Goal: Task Accomplishment & Management: Manage account settings

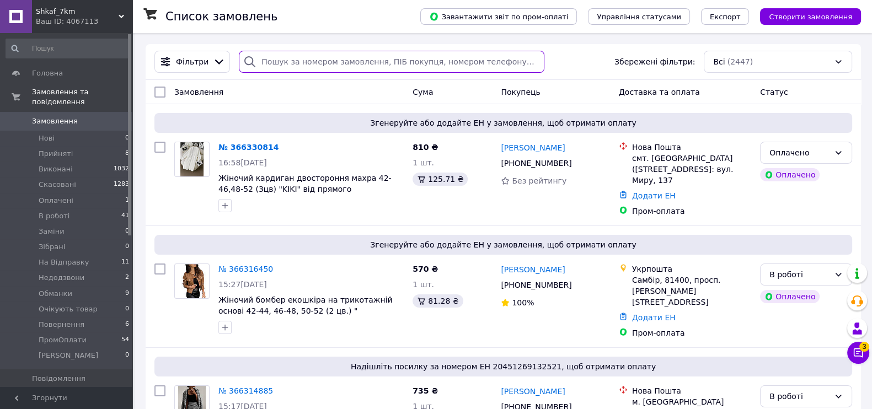
click at [283, 61] on input "search" at bounding box center [391, 62] width 305 height 22
paste input "+380970181469"
type input "+380970181469"
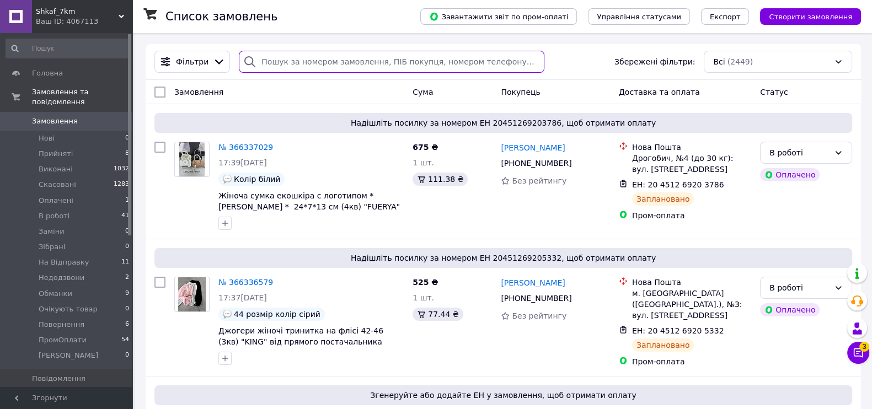
paste input "+380505343793"
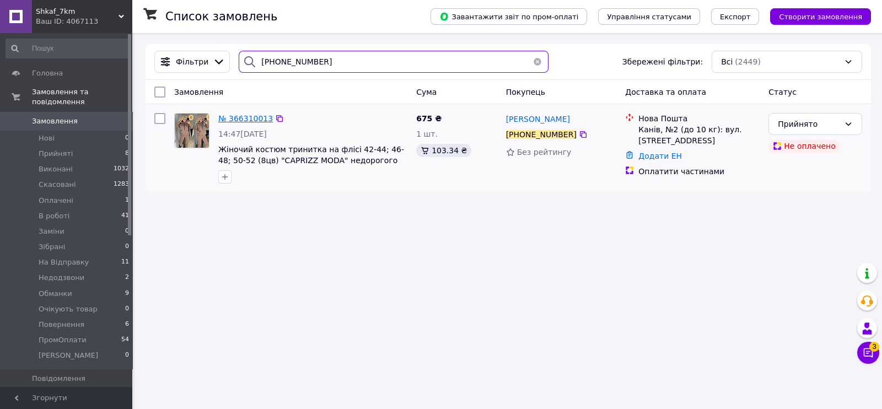
type input "+380505343793"
click at [231, 120] on span "№ 366310013" at bounding box center [245, 118] width 55 height 9
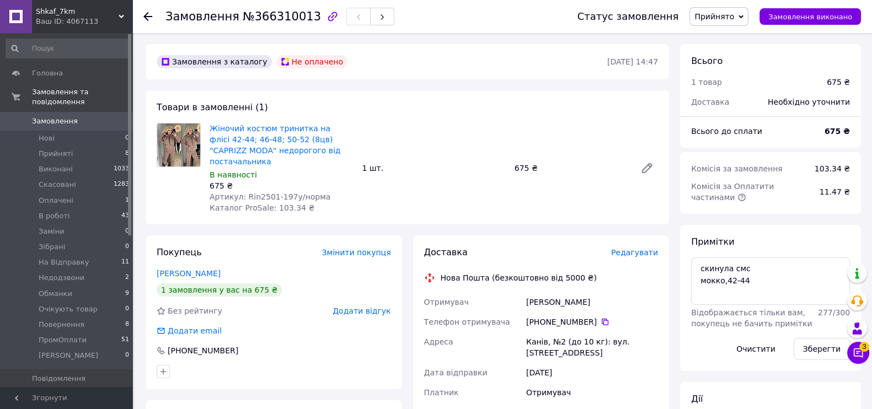
click at [714, 19] on span "Прийнято" at bounding box center [714, 16] width 40 height 9
click at [731, 73] on li "Оплачено" at bounding box center [725, 71] width 71 height 17
click at [730, 13] on span "Прийнято" at bounding box center [714, 16] width 40 height 9
click at [721, 71] on li "Оплачено" at bounding box center [725, 71] width 71 height 17
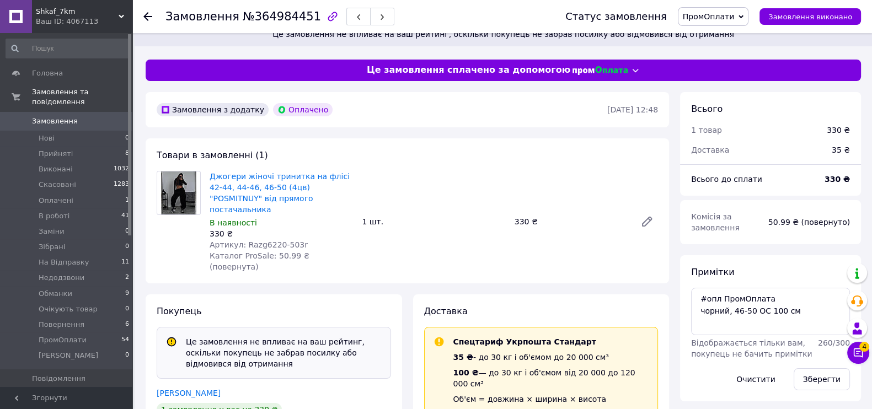
scroll to position [275, 0]
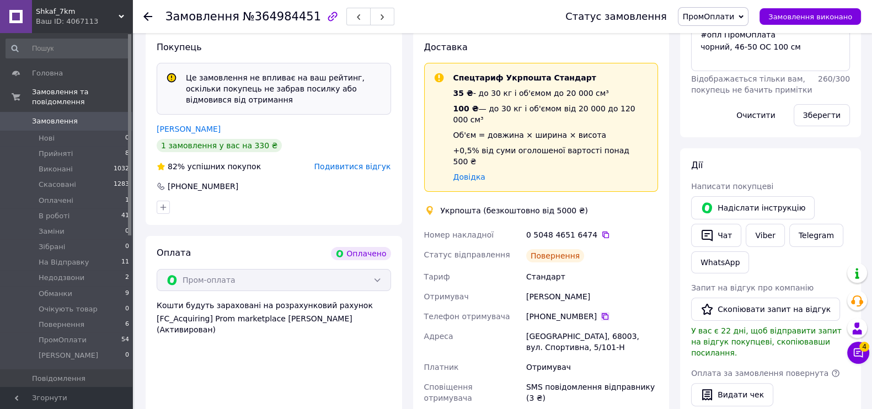
click at [602, 313] on icon at bounding box center [605, 316] width 7 height 7
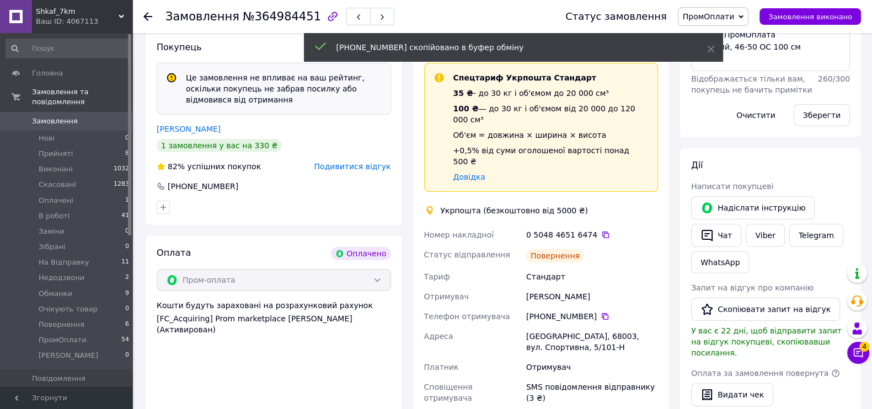
click at [697, 18] on span "ПромОплати" at bounding box center [709, 16] width 52 height 9
click at [697, 108] on li "Повернення" at bounding box center [713, 109] width 71 height 17
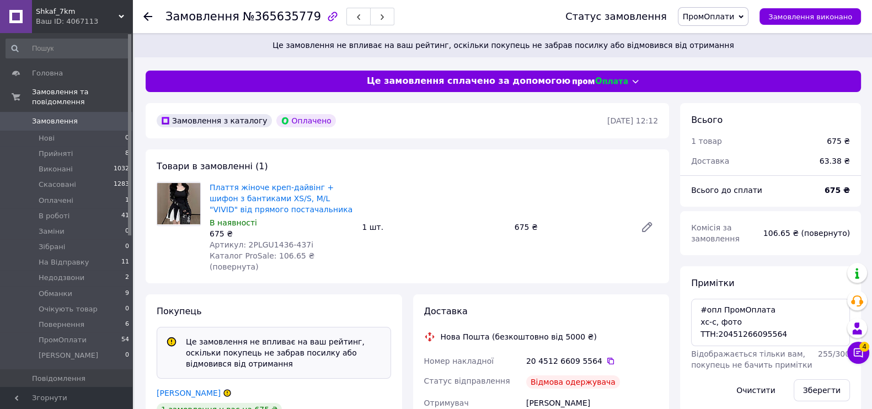
scroll to position [275, 0]
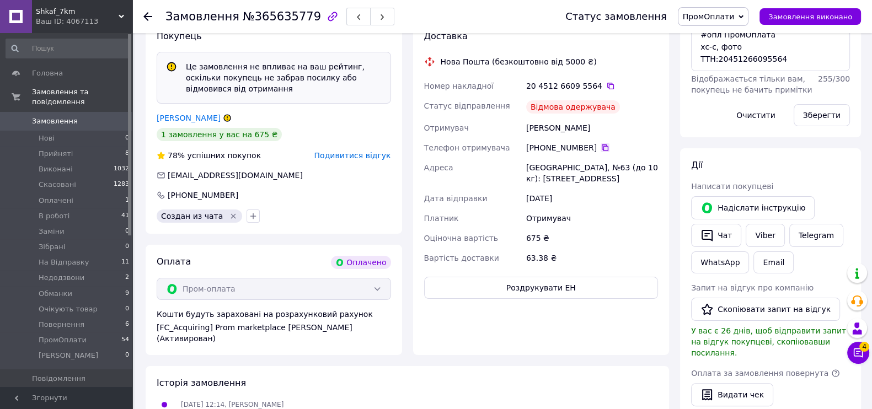
click at [600, 143] on icon at bounding box center [604, 147] width 9 height 9
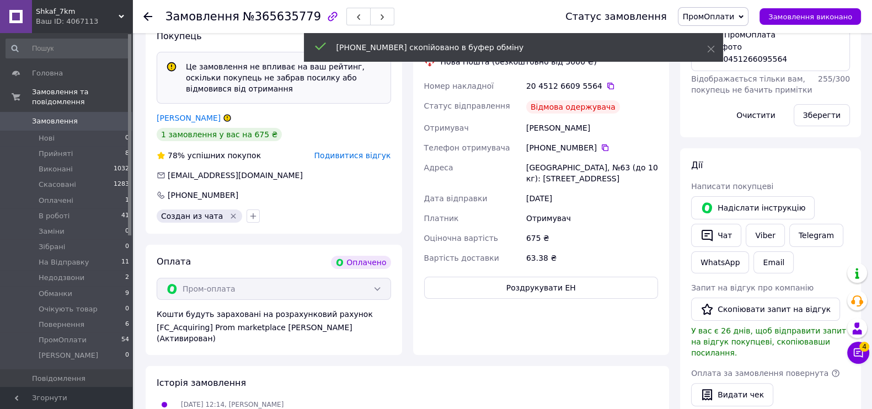
click at [697, 4] on div "Статус замовлення ПромОплати Прийнято Виконано Скасовано Оплачено В роботі Замі…" at bounding box center [702, 16] width 318 height 33
click at [697, 10] on span "ПромОплати" at bounding box center [713, 16] width 71 height 19
click at [697, 104] on li "Повернення" at bounding box center [713, 109] width 71 height 17
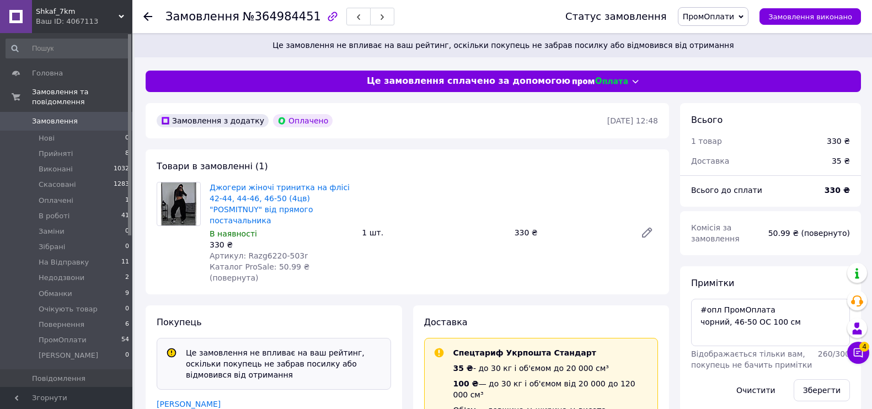
scroll to position [95, 0]
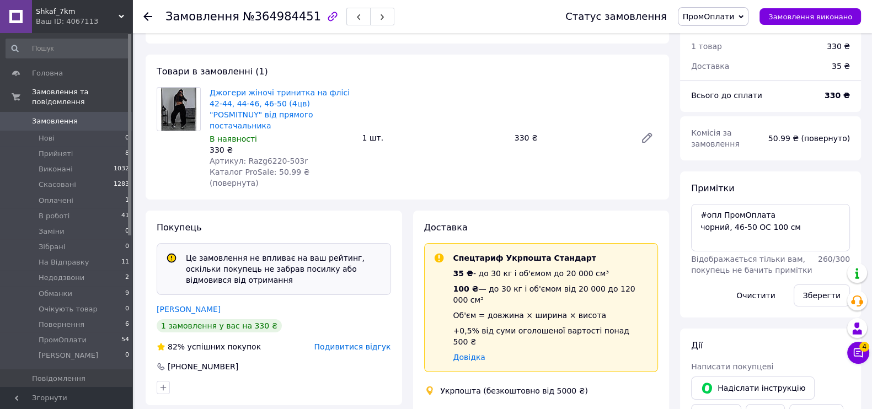
click at [717, 13] on span "ПромОплати" at bounding box center [709, 16] width 52 height 9
click at [726, 106] on li "Повернення" at bounding box center [713, 109] width 71 height 17
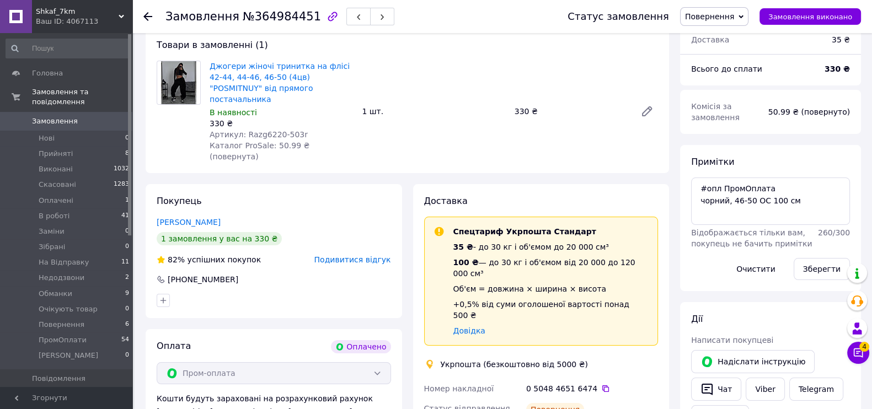
scroll to position [68, 0]
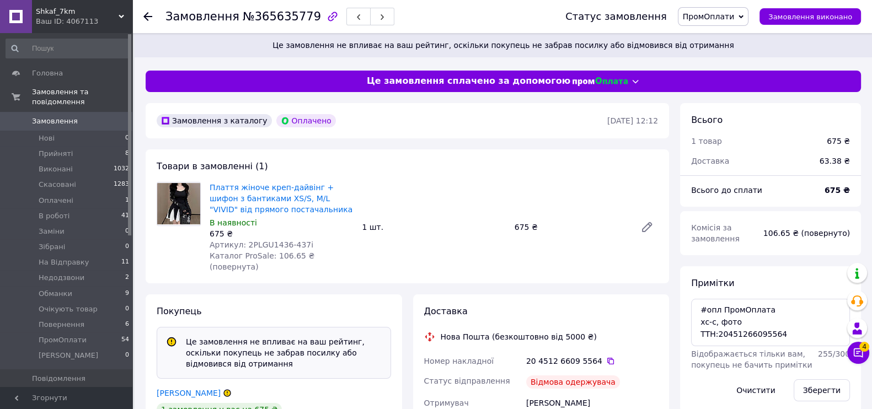
click at [734, 9] on span "ПромОплати" at bounding box center [713, 16] width 71 height 19
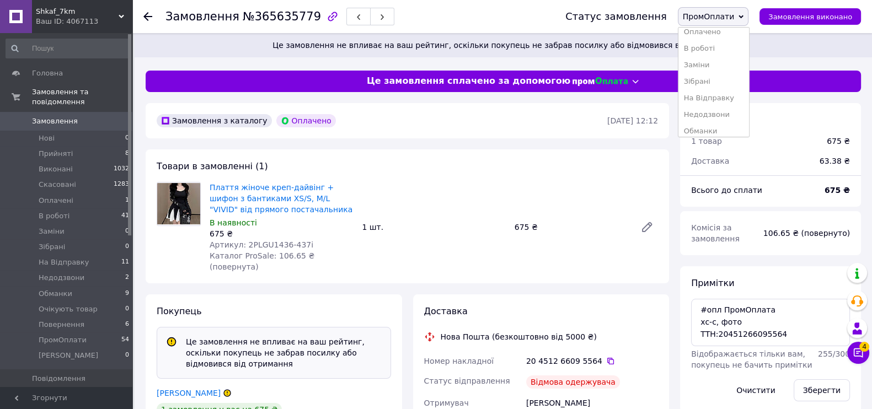
scroll to position [111, 0]
click at [731, 109] on li "Повернення" at bounding box center [713, 109] width 71 height 17
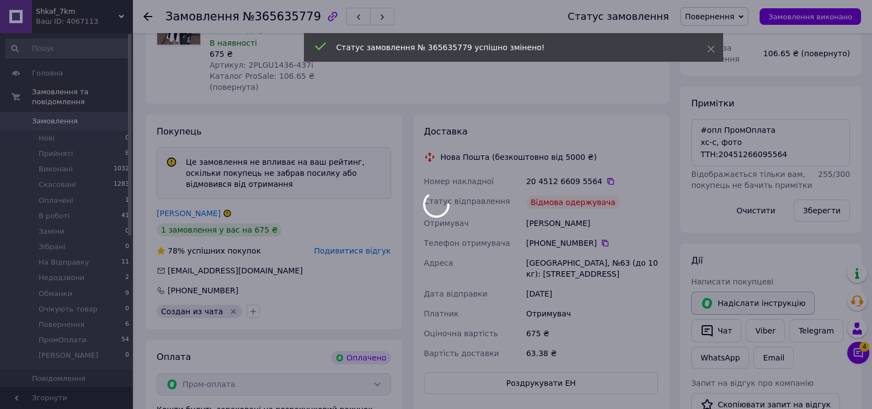
scroll to position [52, 0]
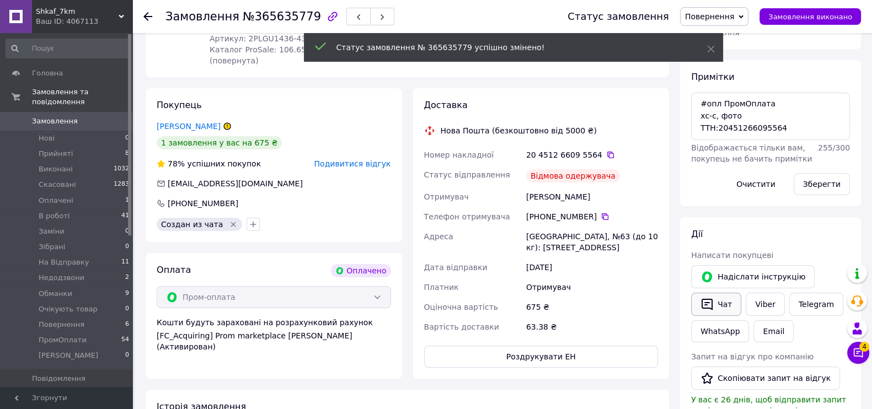
click at [717, 301] on button "Чат" at bounding box center [716, 304] width 50 height 23
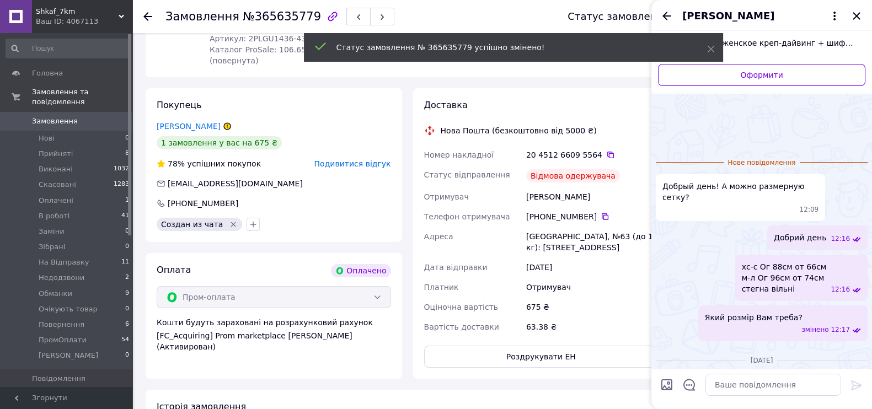
scroll to position [63, 0]
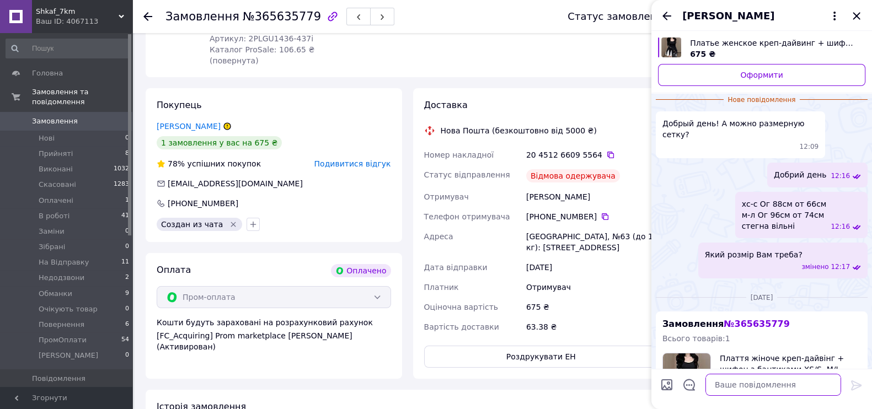
click at [748, 390] on textarea at bounding box center [773, 385] width 136 height 22
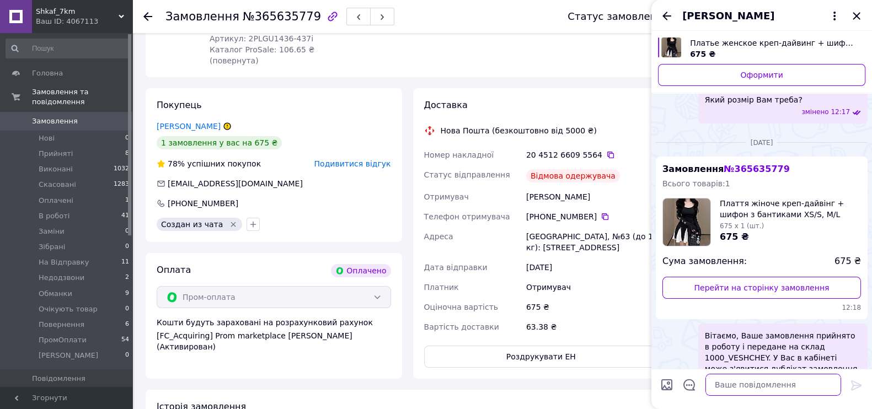
scroll to position [217, 0]
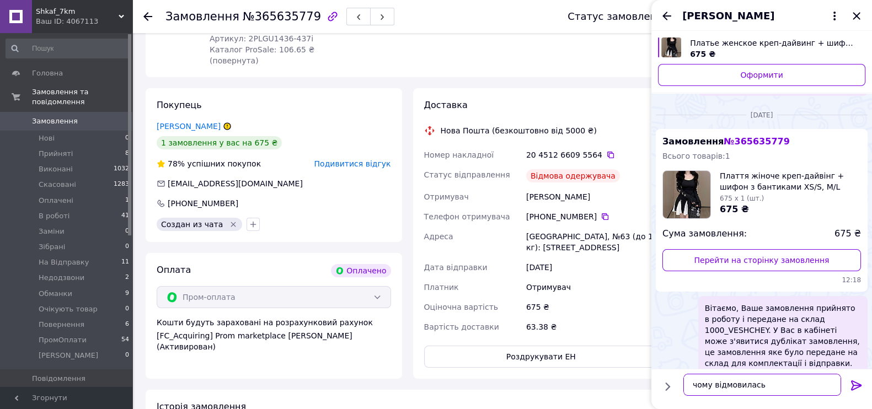
type textarea "чому відмовилась?"
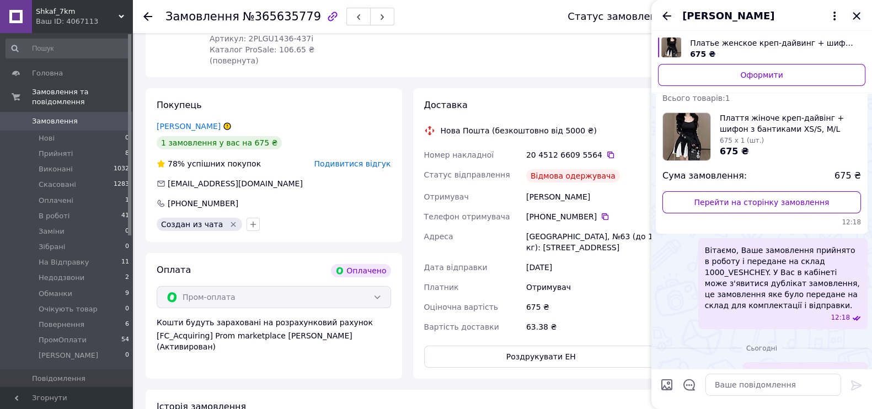
click at [861, 15] on icon "Закрити" at bounding box center [856, 15] width 13 height 13
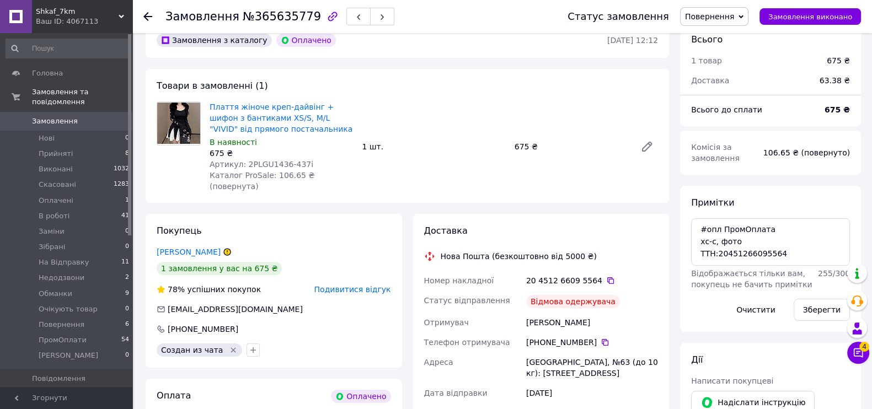
scroll to position [0, 0]
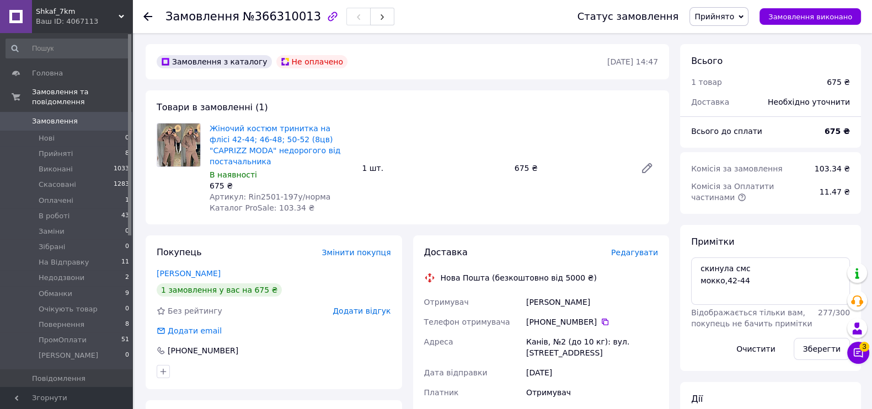
click at [726, 14] on span "Прийнято" at bounding box center [714, 16] width 40 height 9
click at [737, 71] on li "Оплачено" at bounding box center [725, 71] width 71 height 17
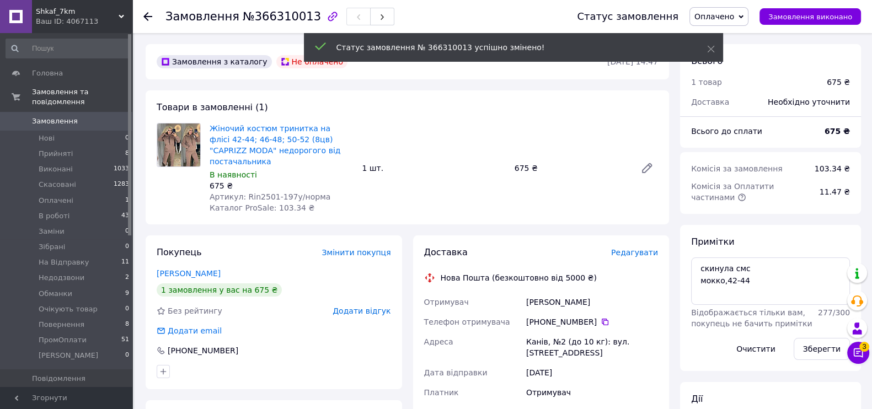
click at [749, 251] on div "Примітки скинула смс мокко,42-44 Відображається тільки вам, покупець не бачить …" at bounding box center [770, 298] width 159 height 124
drag, startPoint x: 748, startPoint y: 266, endPoint x: 690, endPoint y: 266, distance: 57.3
click at [691, 266] on textarea "скинула смс мокко,42-44" at bounding box center [770, 280] width 159 height 47
paste textarea "#опл 200 грн"
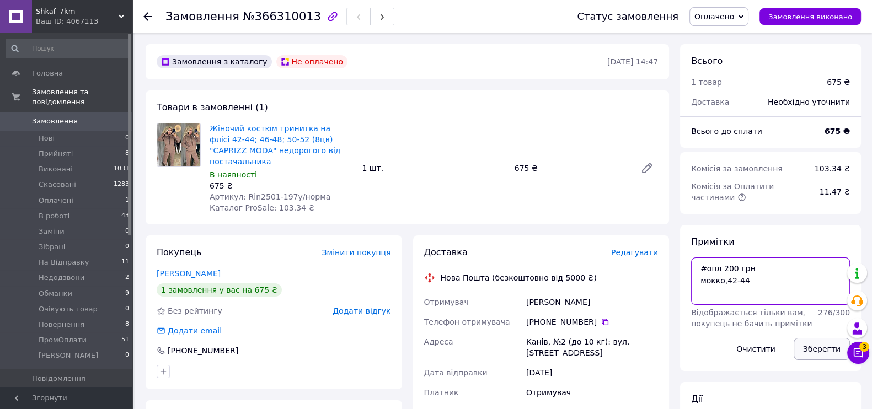
type textarea "#опл 200 грн мокко,42-44"
click at [821, 347] on button "Зберегти" at bounding box center [821, 349] width 56 height 22
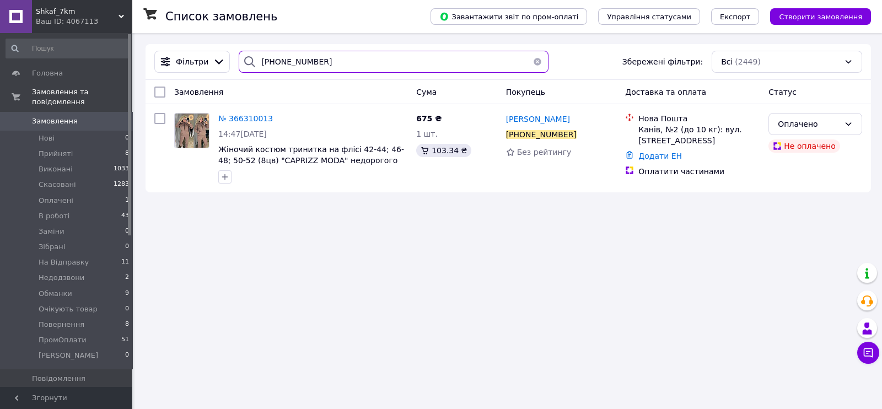
click at [315, 63] on input "+380505343793" at bounding box center [394, 62] width 310 height 22
paste input "666450619"
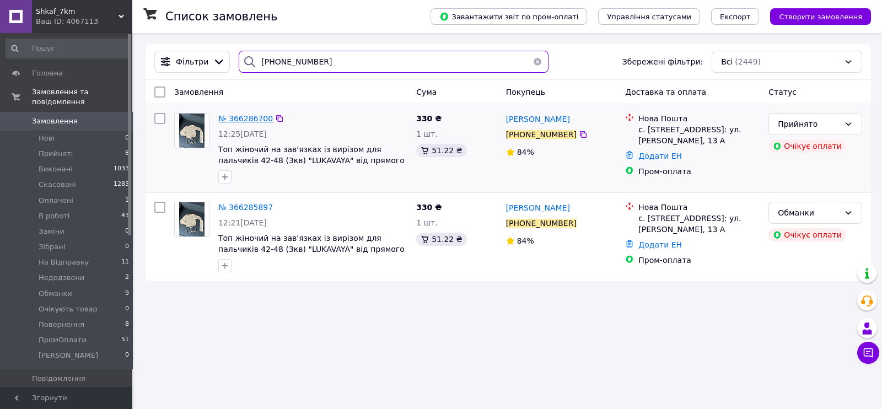
type input "+380666450619"
click at [232, 117] on span "№ 366286700" at bounding box center [245, 118] width 55 height 9
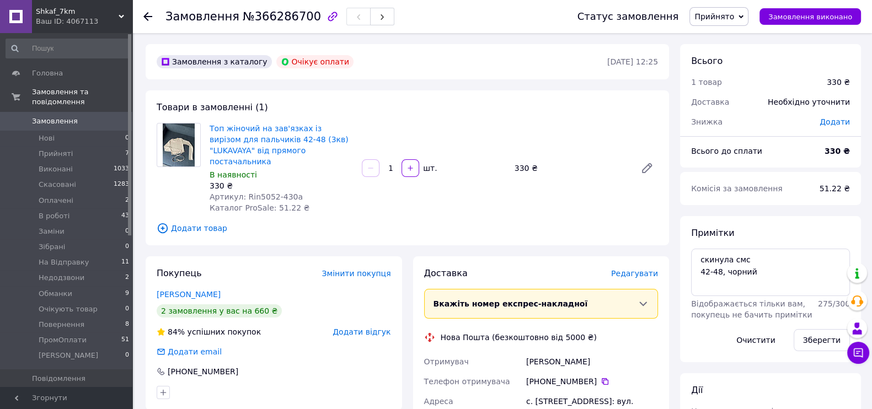
click at [718, 10] on span "Прийнято" at bounding box center [718, 16] width 59 height 19
click at [732, 77] on li "Оплачено" at bounding box center [725, 71] width 71 height 17
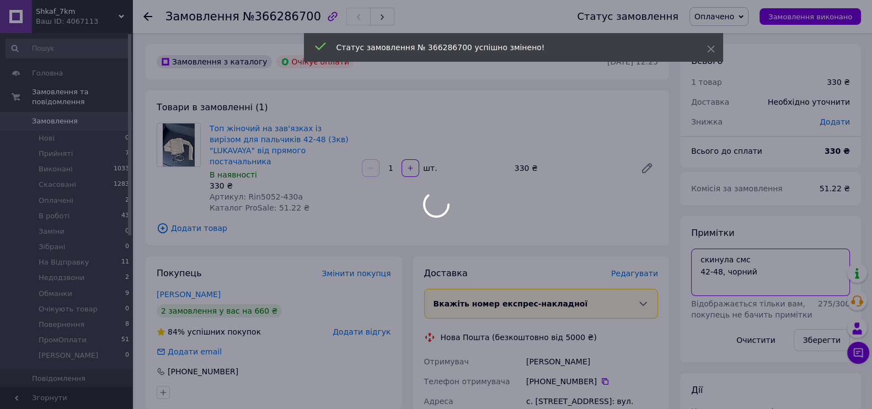
drag, startPoint x: 744, startPoint y: 257, endPoint x: 687, endPoint y: 255, distance: 57.4
click at [687, 255] on body "Shkaf_7km Ваш ID: 4067113 Сайт Shkaf_7km Кабінет покупця Перевірити стан систем…" at bounding box center [436, 401] width 872 height 802
paste textarea "#опл 100%"
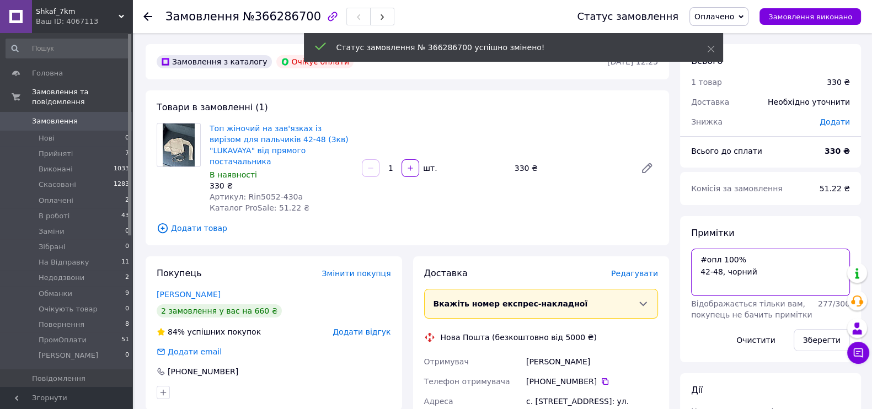
drag, startPoint x: 726, startPoint y: 257, endPoint x: 761, endPoint y: 257, distance: 35.8
click at [761, 257] on textarea "#опл 100% 42-48, чорний" at bounding box center [770, 272] width 159 height 47
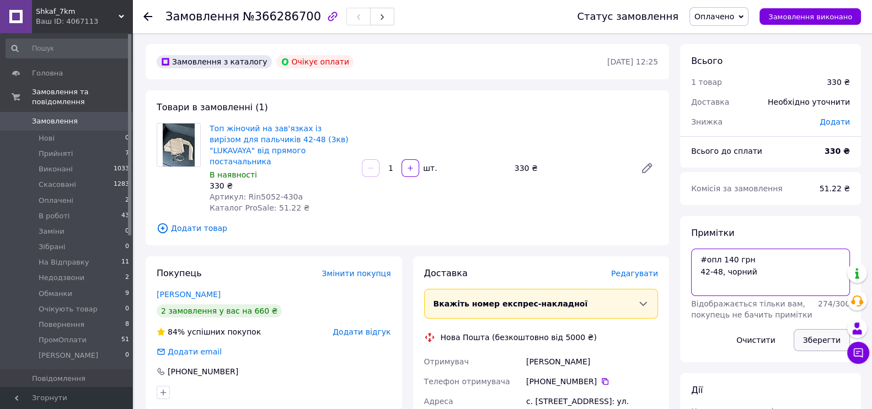
type textarea "#опл 140 грн 42-48, чорний"
click at [813, 338] on button "Зберегти" at bounding box center [821, 340] width 56 height 22
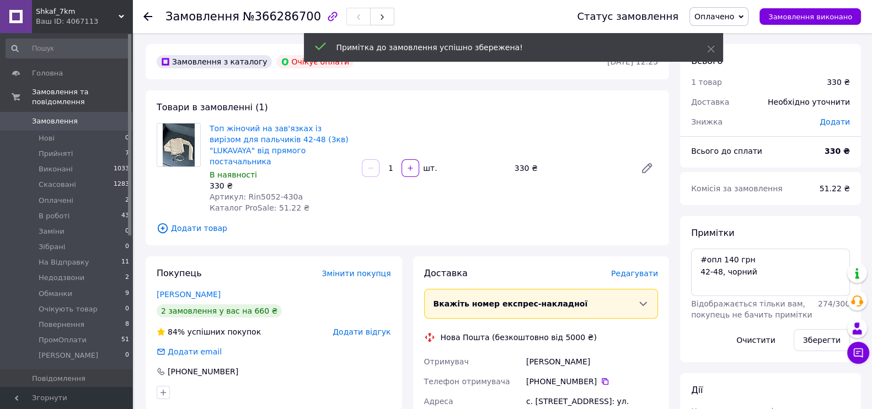
click at [366, 327] on span "Додати відгук" at bounding box center [361, 331] width 58 height 9
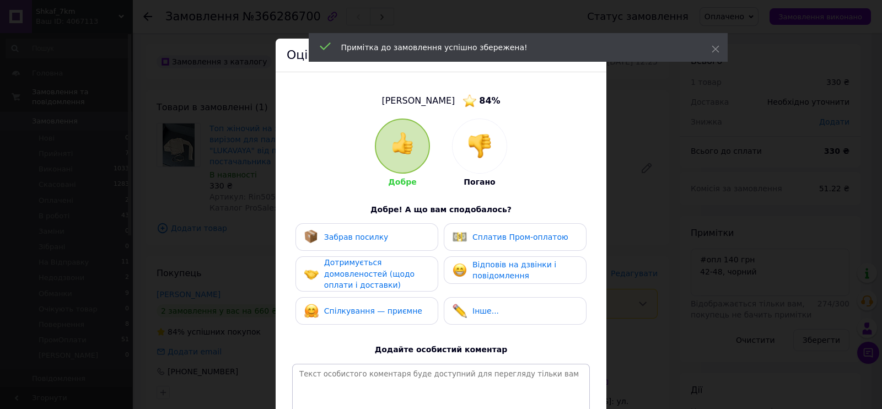
click at [474, 131] on div at bounding box center [480, 146] width 54 height 54
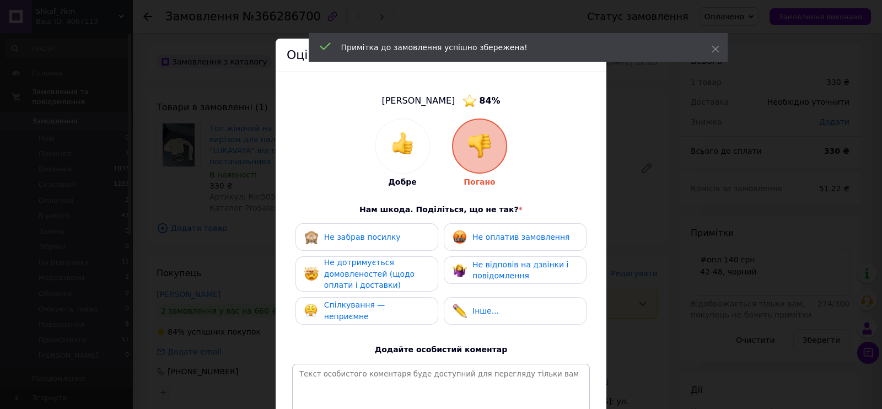
click at [502, 238] on span "Не оплатив замовлення" at bounding box center [520, 237] width 97 height 9
click at [502, 283] on div "Не відповів на дзвінки і повідомлення" at bounding box center [515, 270] width 143 height 28
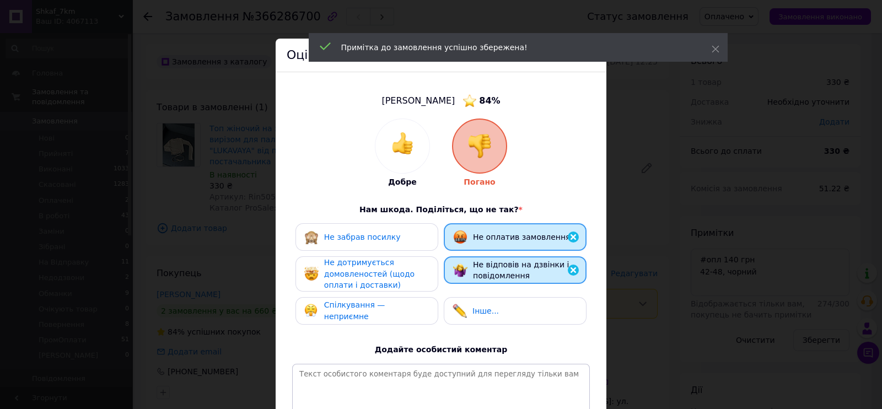
click at [386, 284] on span "Не дотримується домовленостей (щодо оплати і доставки)" at bounding box center [369, 273] width 90 height 31
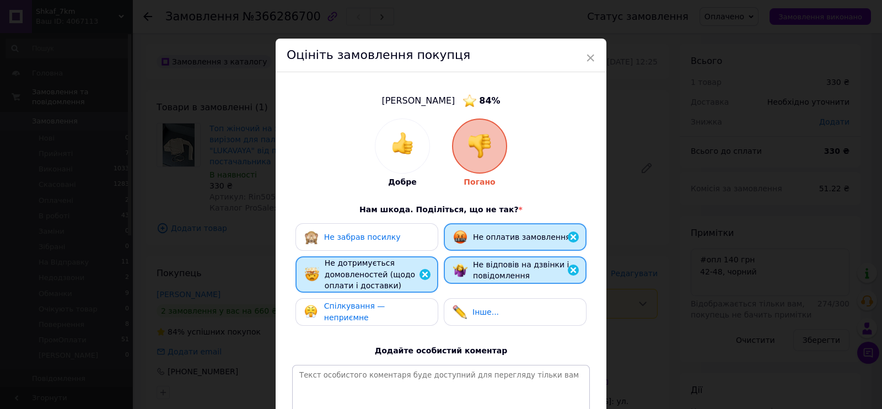
click at [389, 318] on div "Спілкування — неприємне" at bounding box center [366, 311] width 125 height 23
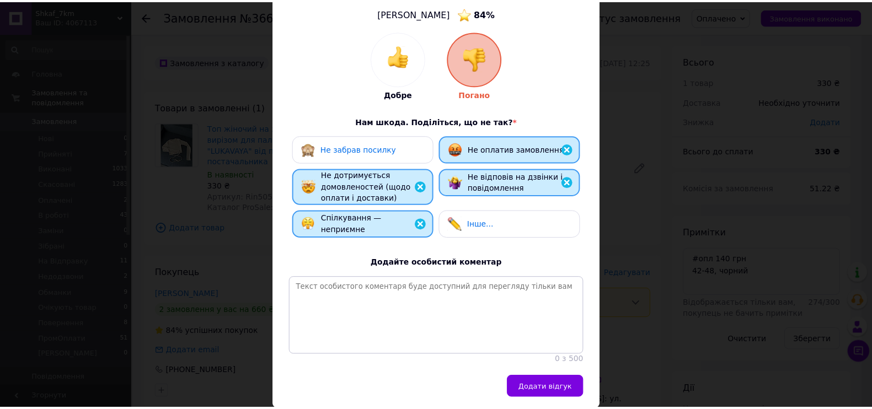
scroll to position [137, 0]
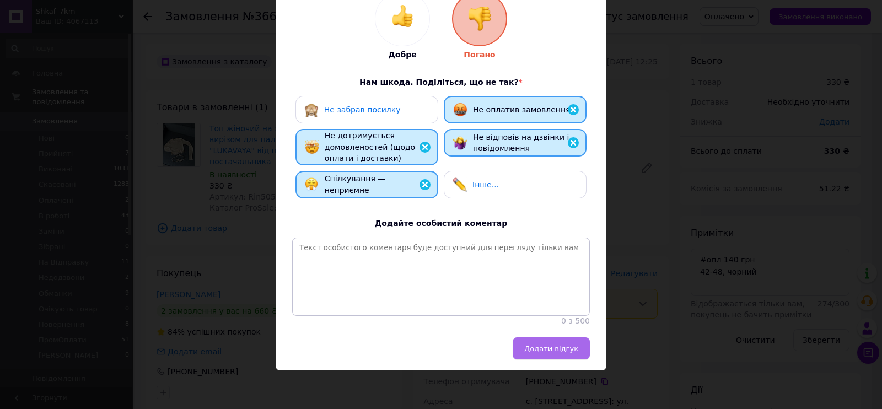
click at [560, 356] on button "Додати відгук" at bounding box center [551, 348] width 77 height 22
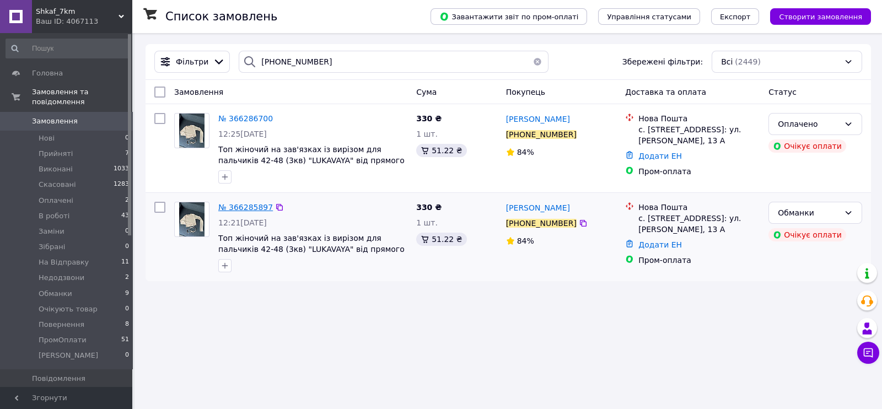
click at [247, 209] on span "№ 366285897" at bounding box center [245, 207] width 55 height 9
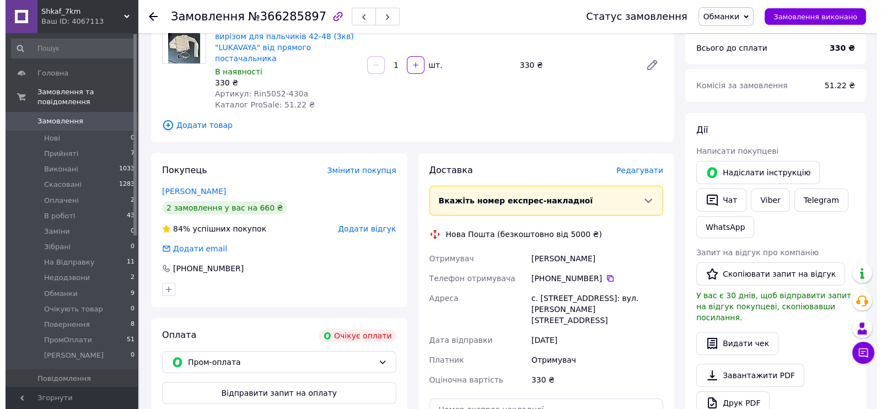
scroll to position [207, 0]
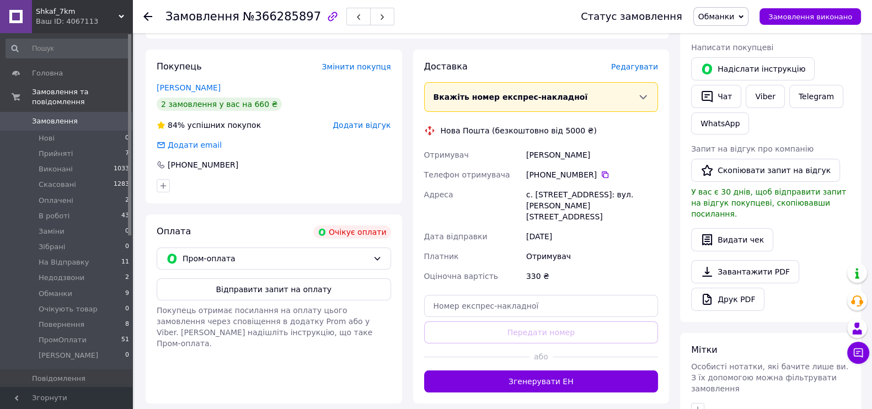
click at [380, 121] on span "Додати відгук" at bounding box center [361, 125] width 58 height 9
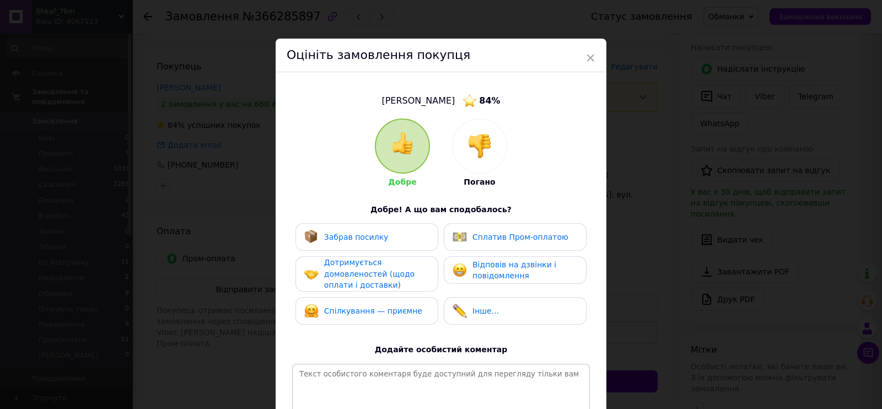
click at [495, 152] on div at bounding box center [480, 146] width 54 height 54
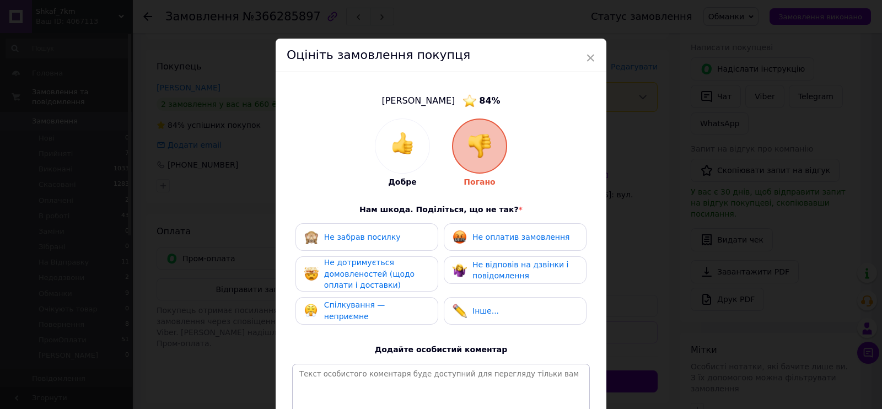
click at [501, 250] on div "Не оплатив замовлення" at bounding box center [515, 237] width 143 height 28
click at [431, 267] on div "Не дотримується домовленостей (щодо оплати і доставки)" at bounding box center [367, 273] width 143 height 35
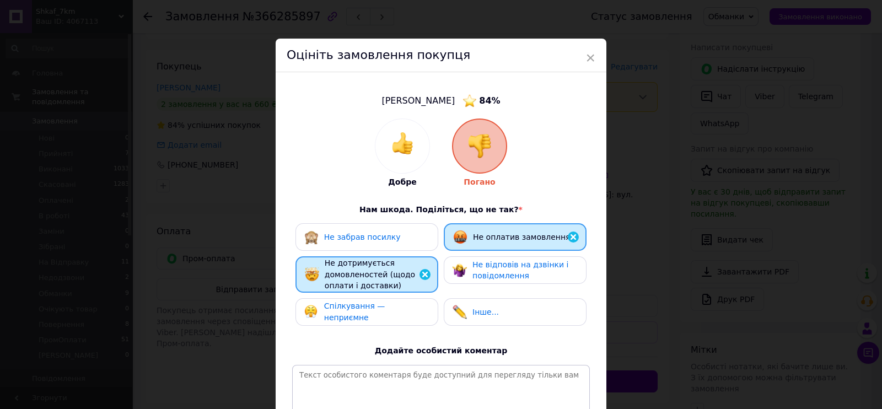
click at [476, 269] on span "Не відповів на дзвінки і повідомлення" at bounding box center [520, 270] width 96 height 20
click at [348, 324] on div "Спілкування — неприємне" at bounding box center [367, 312] width 143 height 28
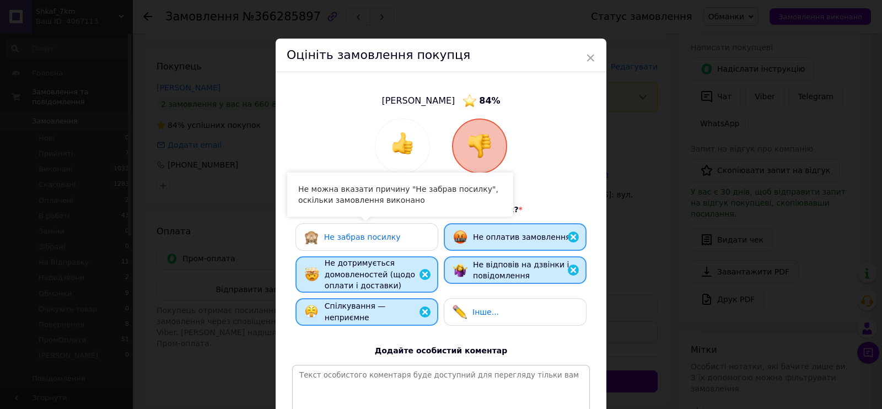
click at [377, 230] on div "Не забрав посилку" at bounding box center [352, 237] width 96 height 14
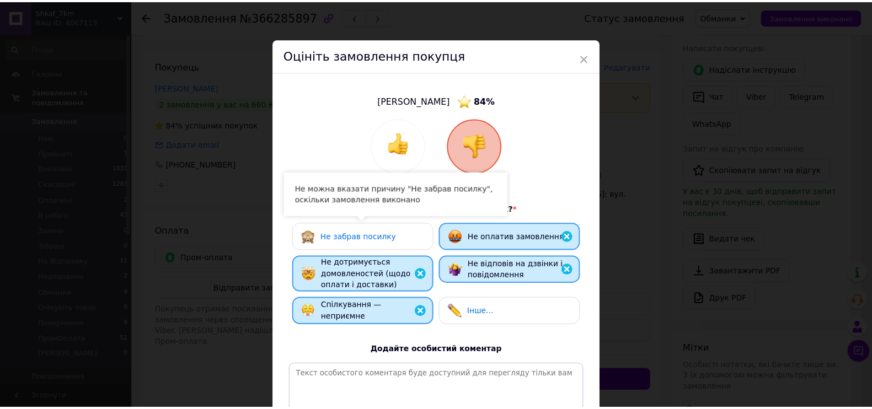
scroll to position [137, 0]
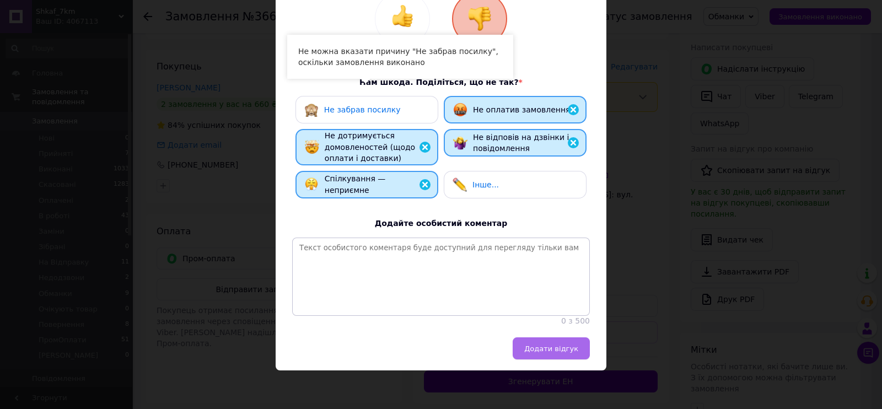
click at [553, 347] on span "Додати відгук" at bounding box center [551, 349] width 54 height 8
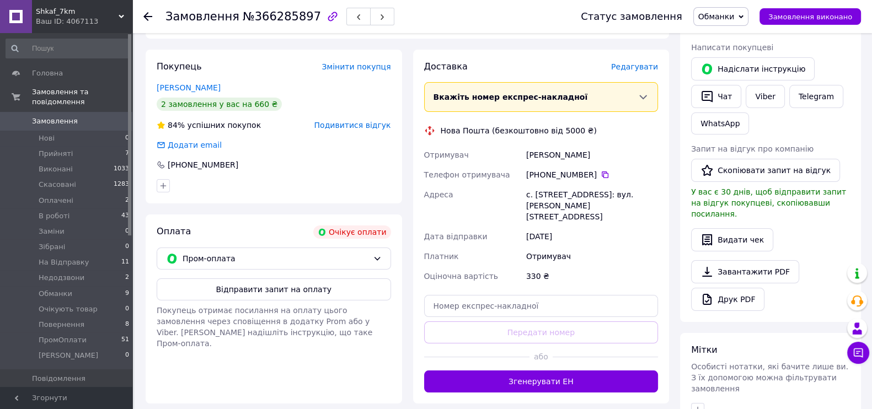
click at [743, 15] on icon at bounding box center [740, 16] width 5 height 5
click at [733, 69] on li "Скасовано" at bounding box center [729, 71] width 71 height 17
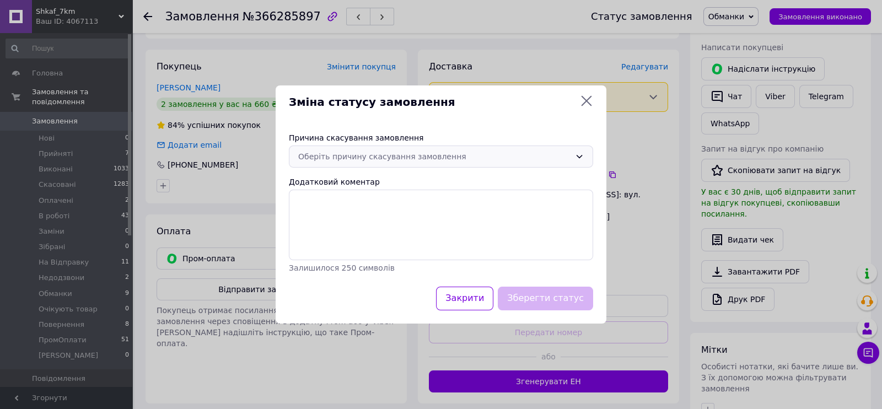
click at [442, 152] on div "Оберіть причину скасування замовлення" at bounding box center [434, 157] width 272 height 12
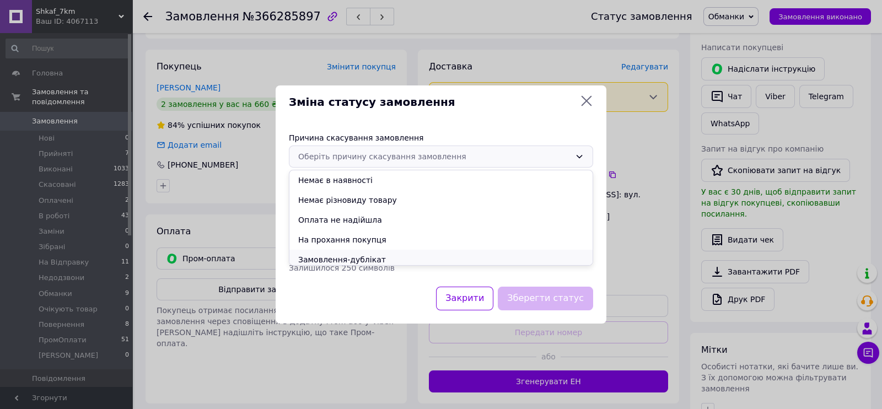
click at [361, 258] on li "Замовлення-дублікат" at bounding box center [440, 260] width 303 height 20
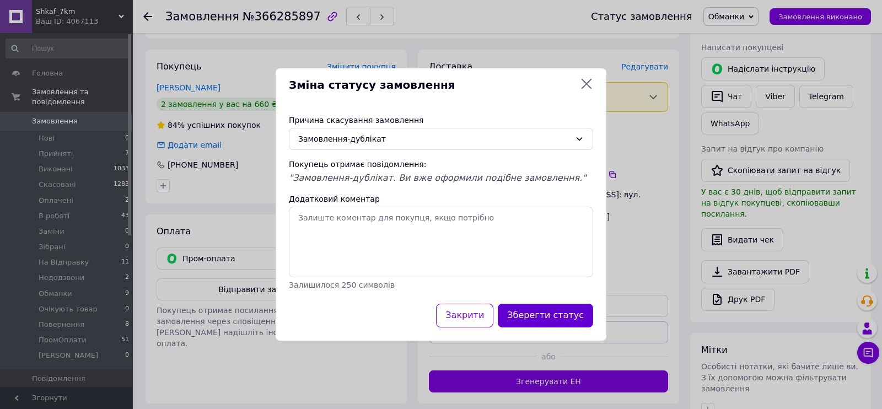
click at [571, 318] on button "Зберегти статус" at bounding box center [545, 316] width 95 height 24
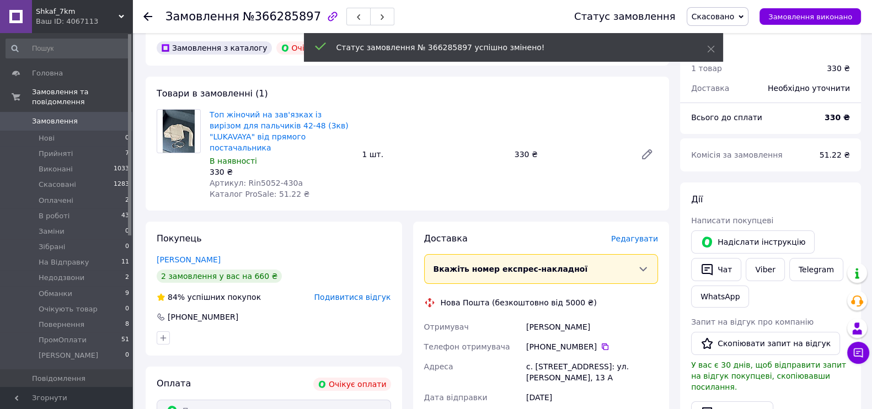
scroll to position [0, 0]
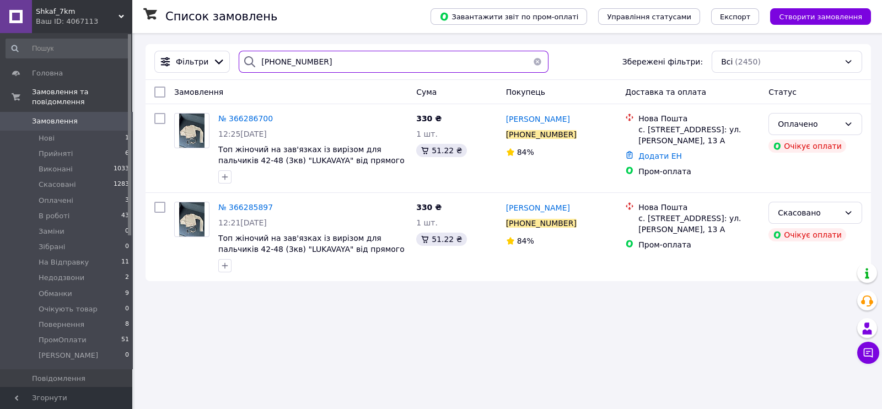
click at [321, 57] on input "+380666450619" at bounding box center [394, 62] width 310 height 22
paste input "983258365"
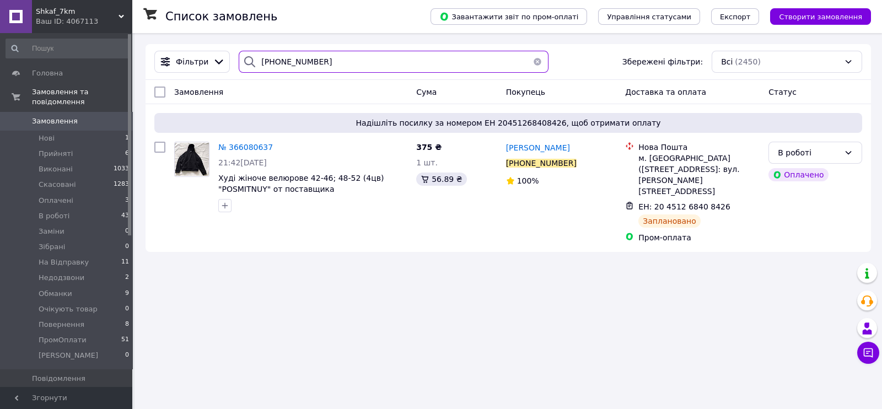
type input "+380983258365"
click at [244, 152] on span "№ 366080637" at bounding box center [245, 147] width 55 height 9
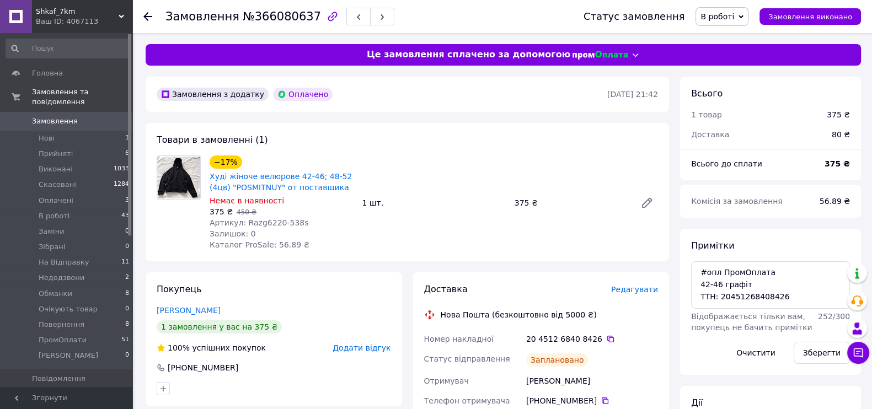
click at [748, 12] on span "В роботі" at bounding box center [721, 16] width 53 height 19
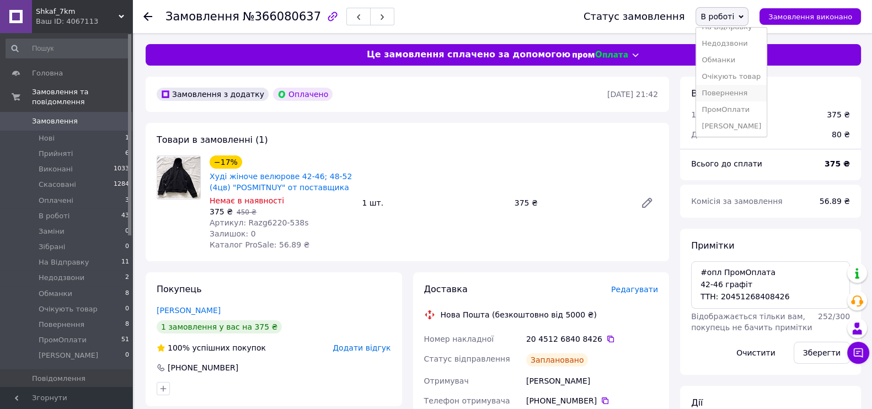
click at [738, 94] on li "Повернення" at bounding box center [731, 93] width 71 height 17
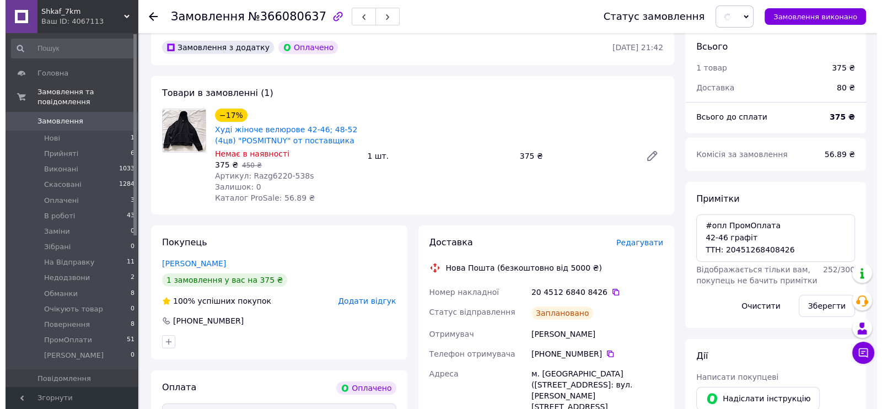
scroll to position [68, 0]
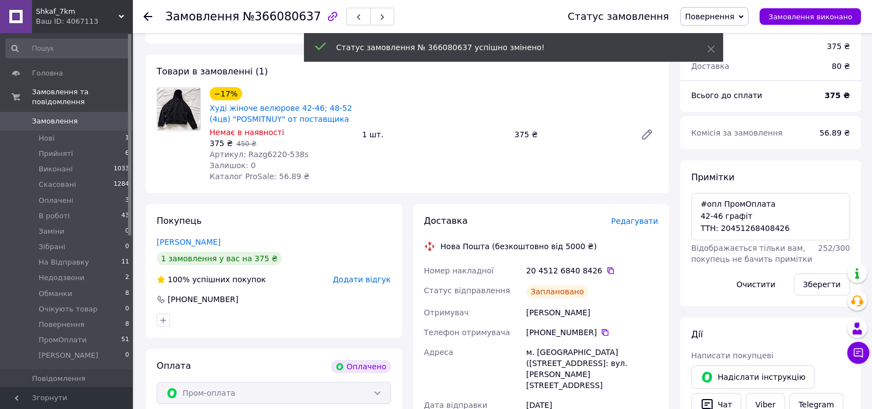
click at [637, 223] on span "Редагувати" at bounding box center [634, 221] width 47 height 9
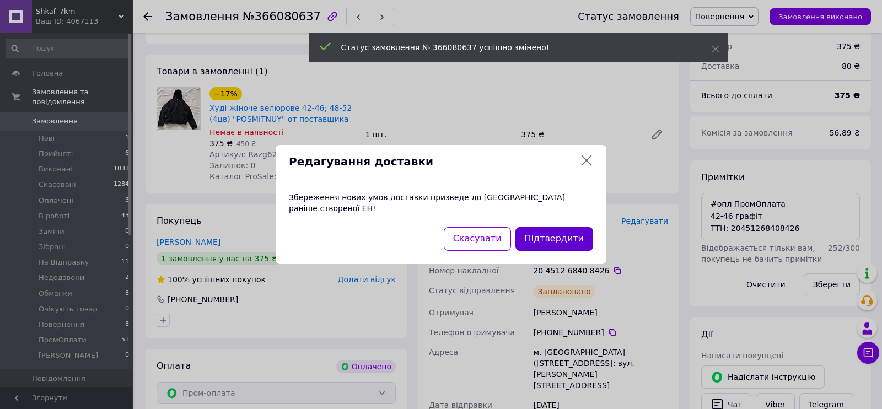
click at [546, 231] on button "Підтвердити" at bounding box center [554, 239] width 78 height 24
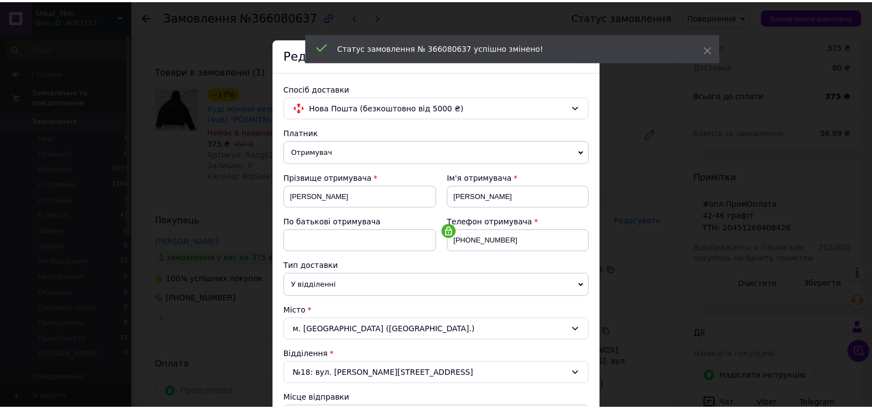
scroll to position [320, 0]
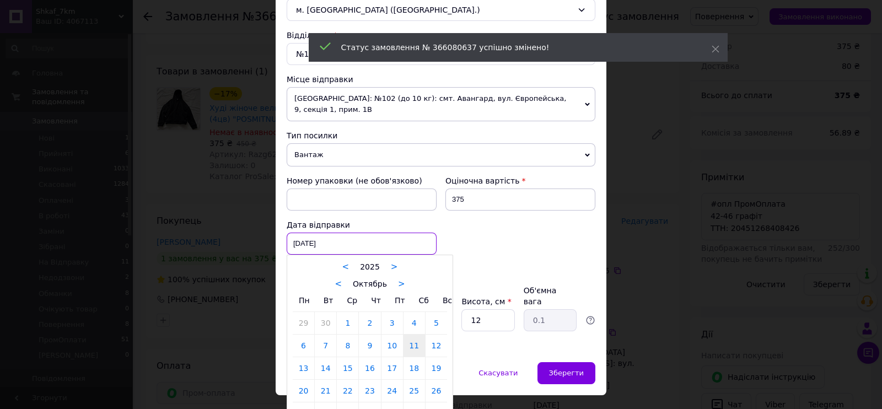
click at [323, 233] on div "11.10.2025 < 2025 > < Октябрь > Пн Вт Ср Чт Пт Сб Вс 29 30 1 2 3 4 5 6 7 8 9 10…" at bounding box center [362, 244] width 150 height 22
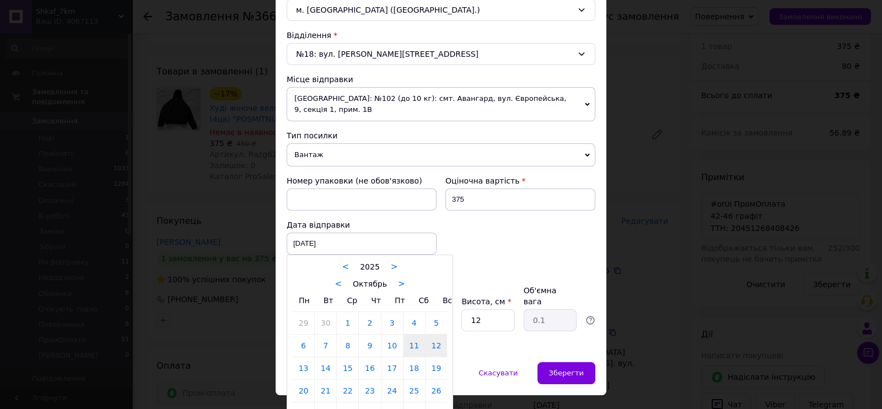
click at [438, 335] on link "12" at bounding box center [437, 346] width 22 height 22
type input "12.10.2025"
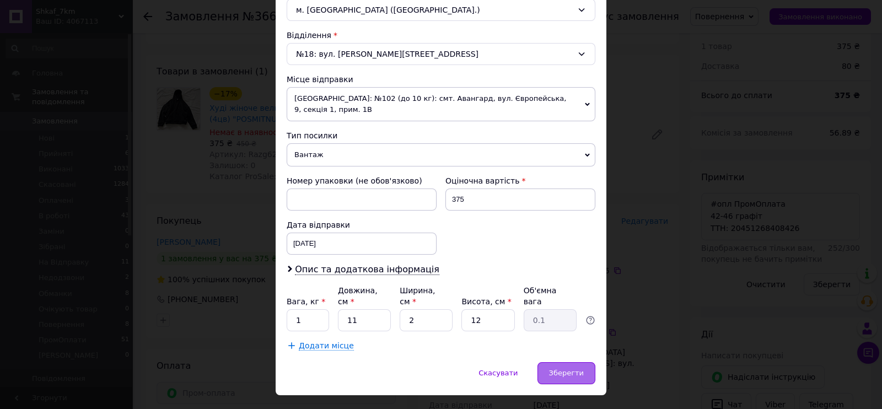
click at [562, 369] on span "Зберегти" at bounding box center [566, 373] width 35 height 8
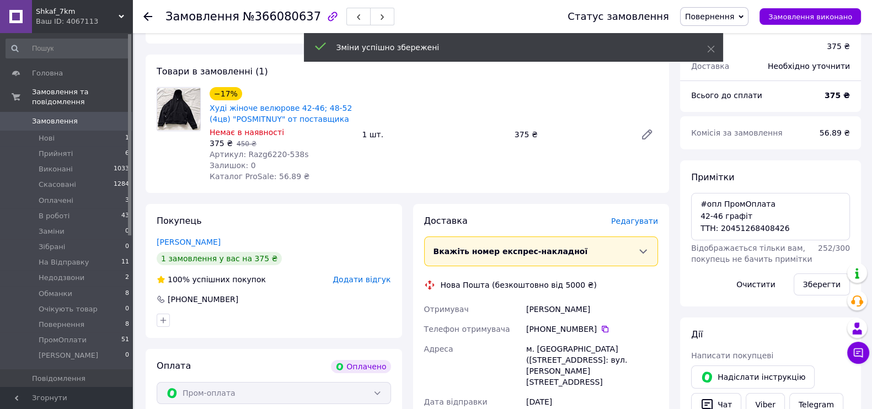
click at [58, 112] on link "Замовлення 0" at bounding box center [68, 121] width 136 height 19
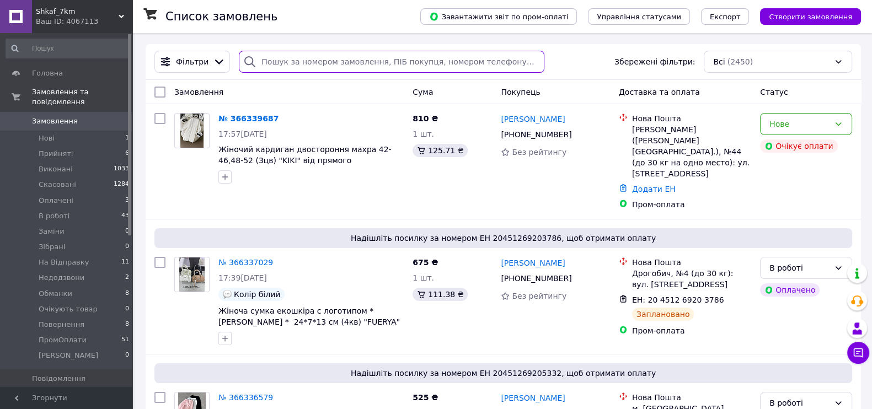
click at [332, 69] on input "search" at bounding box center [391, 62] width 305 height 22
paste input "+380976069120"
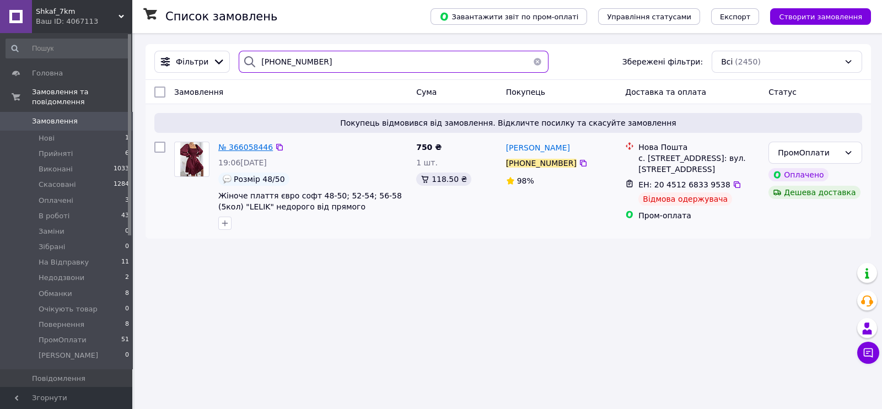
type input "+380976069120"
click at [239, 151] on span "№ 366058446" at bounding box center [245, 147] width 55 height 9
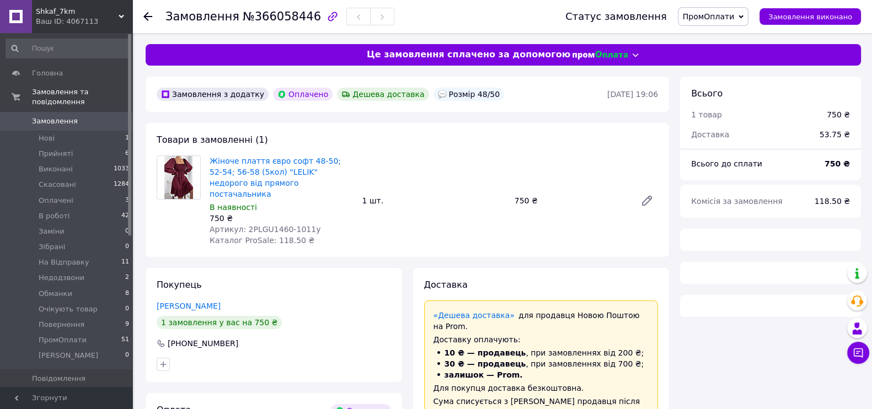
click at [734, 14] on span "ПромОплати" at bounding box center [709, 16] width 52 height 9
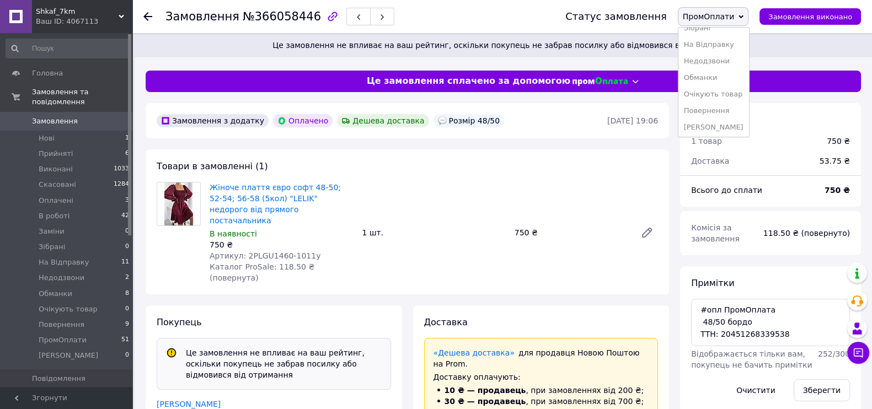
scroll to position [111, 0]
click at [727, 104] on li "Повернення" at bounding box center [713, 109] width 71 height 17
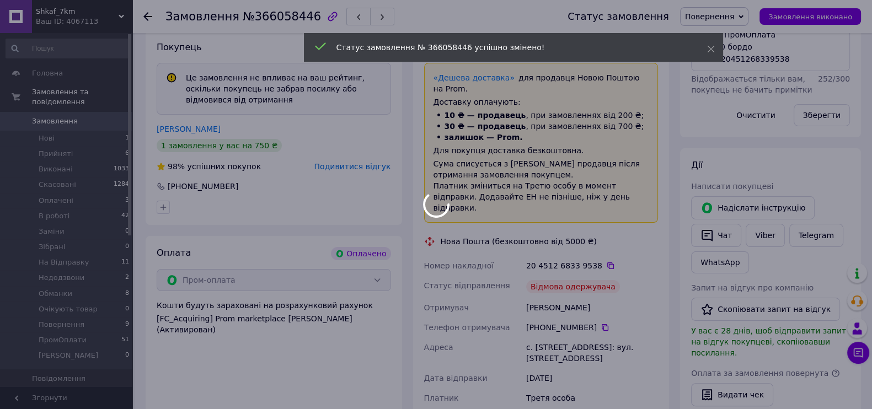
scroll to position [249, 0]
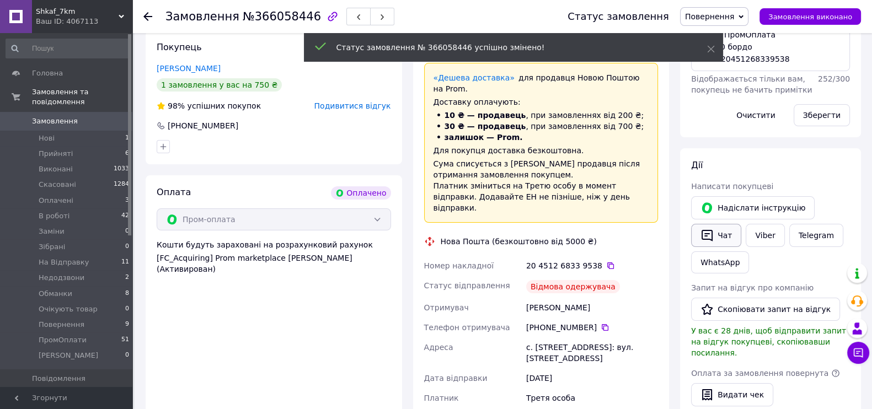
click at [716, 235] on button "Чат" at bounding box center [716, 235] width 50 height 23
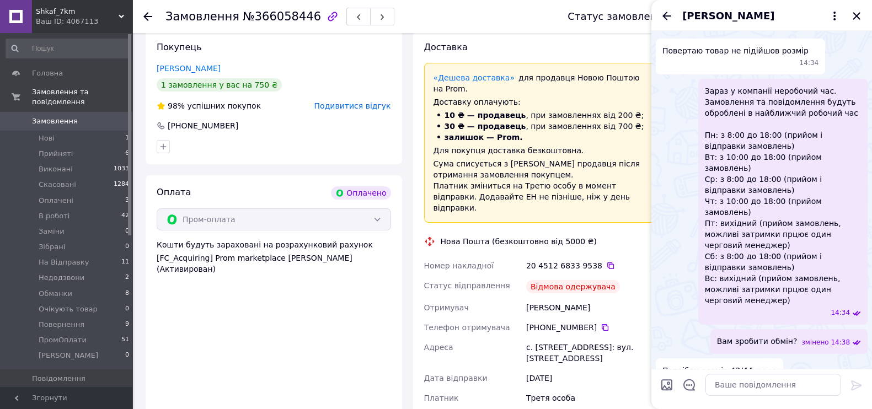
scroll to position [374, 0]
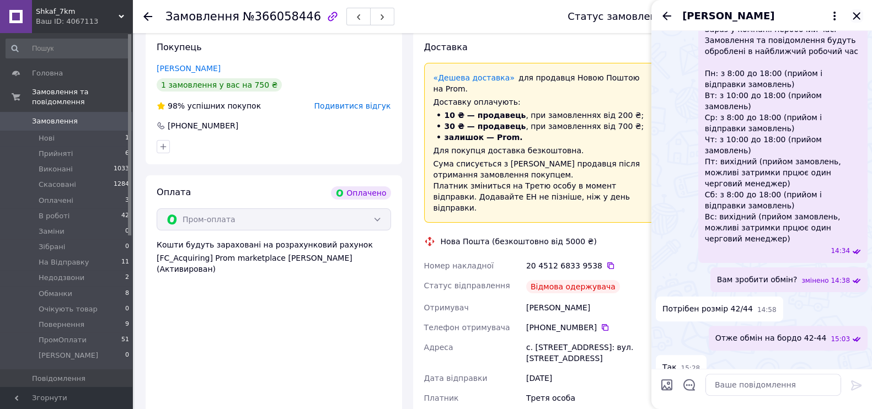
click at [855, 13] on icon "Закрити" at bounding box center [856, 15] width 13 height 13
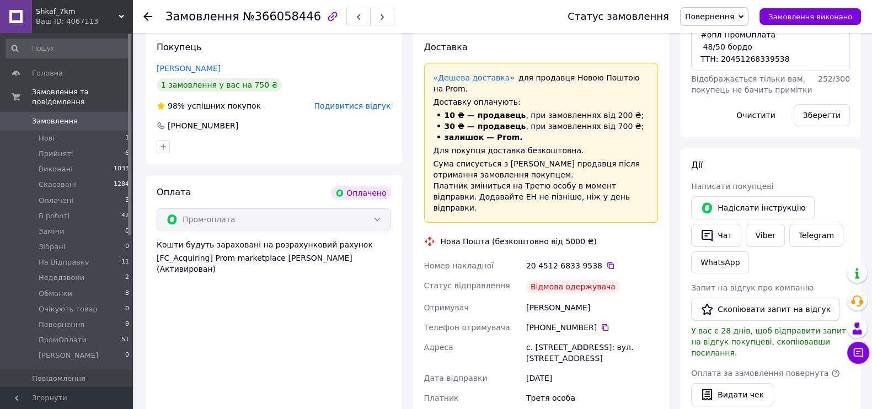
click at [57, 112] on link "Замовлення 0" at bounding box center [68, 121] width 136 height 19
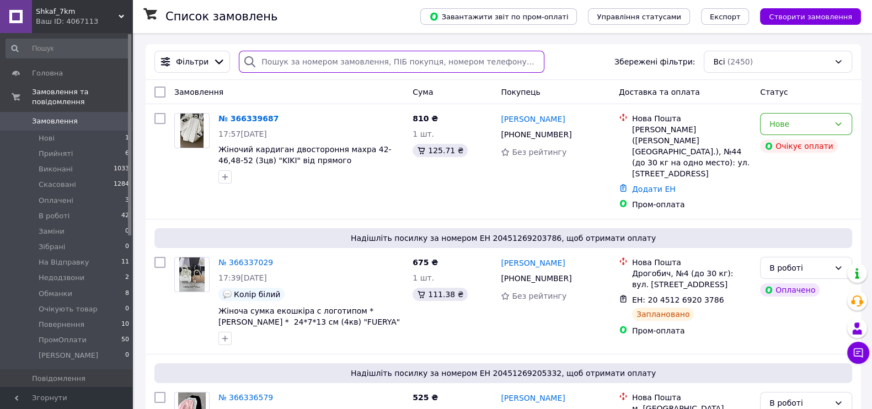
click at [323, 53] on input "search" at bounding box center [391, 62] width 305 height 22
paste input "+380975577156"
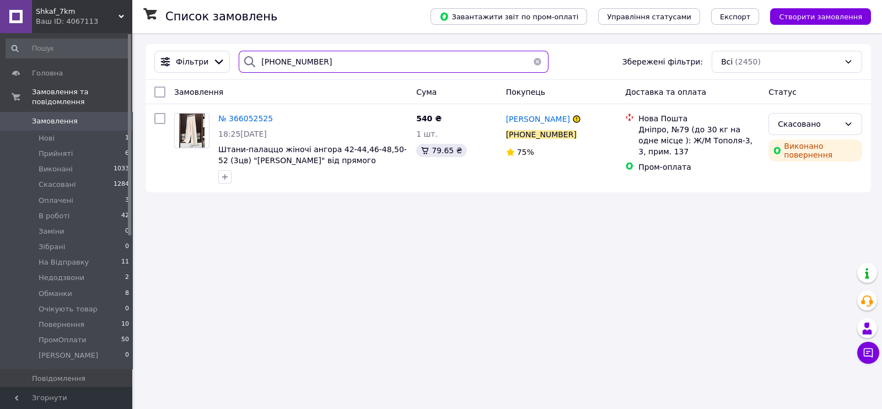
click at [369, 60] on input "+380975577156" at bounding box center [394, 62] width 310 height 22
paste input "681010441"
paste input "97870677"
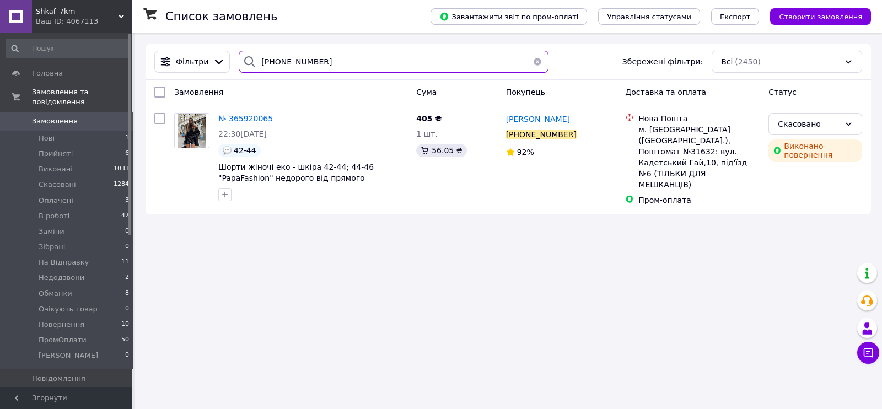
click at [314, 54] on input "+380978706771" at bounding box center [394, 62] width 310 height 22
paste input "506501584"
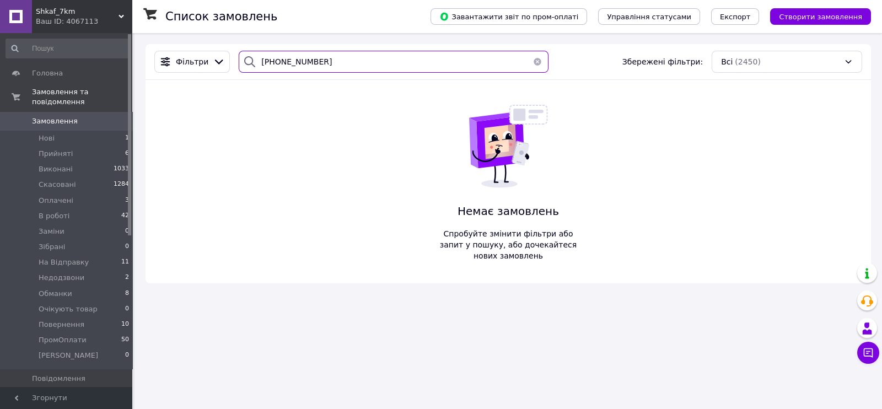
paste input "956971131"
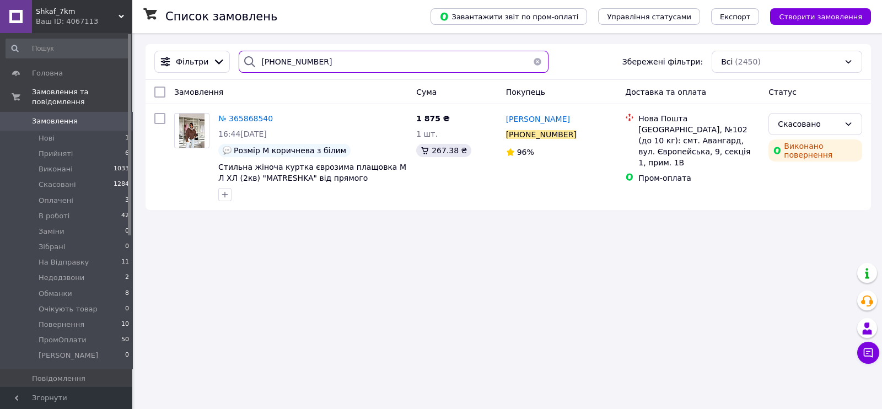
paste input "505648633"
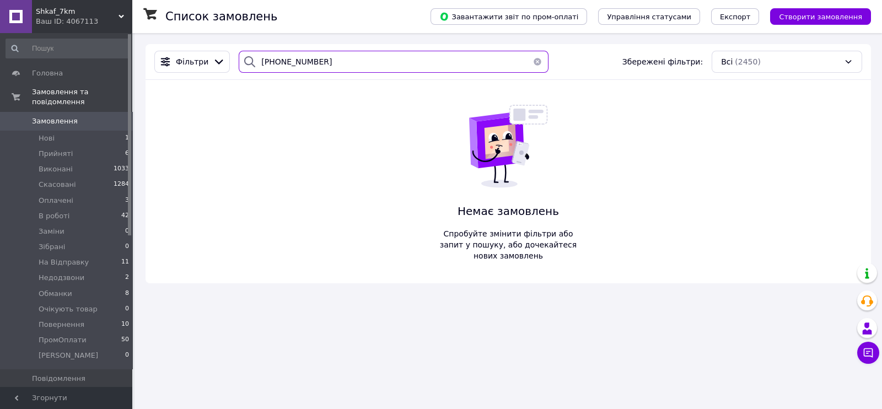
paste input "975066311"
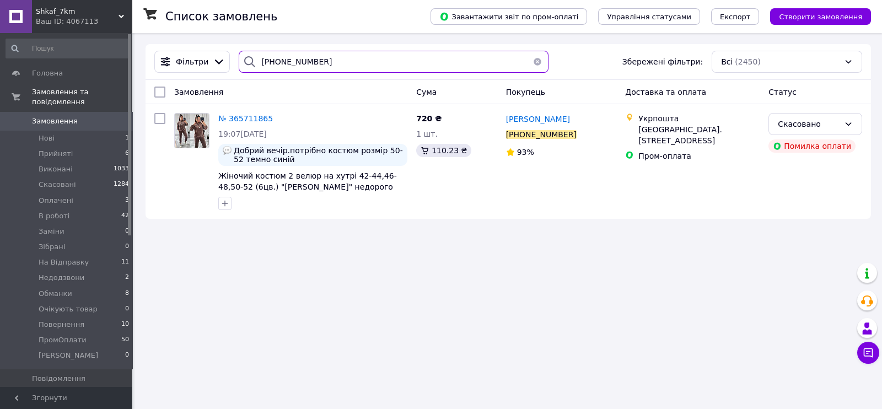
paste input "68606180"
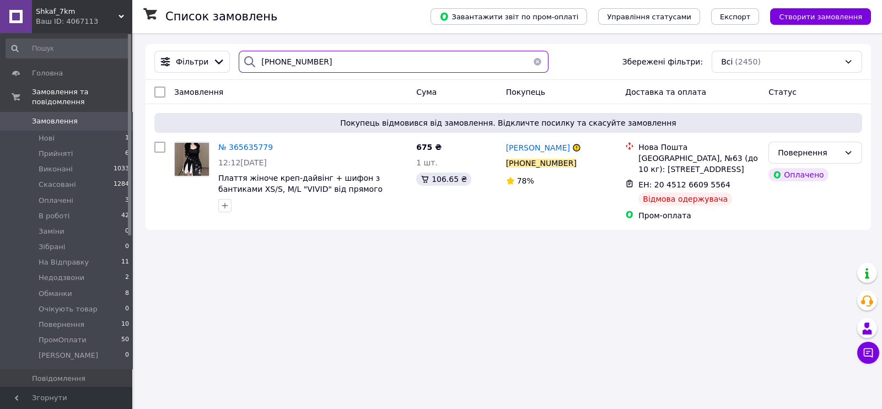
click at [325, 66] on input "+380968606180" at bounding box center [394, 62] width 310 height 22
paste input "84577823"
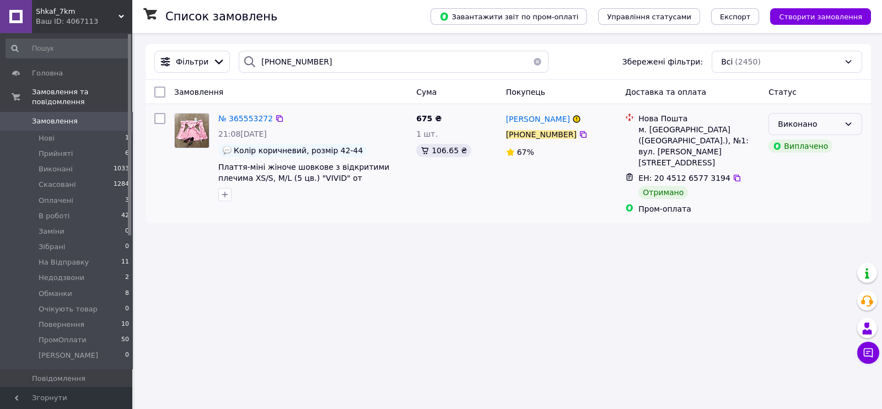
click at [849, 116] on div "Виконано" at bounding box center [816, 124] width 94 height 22
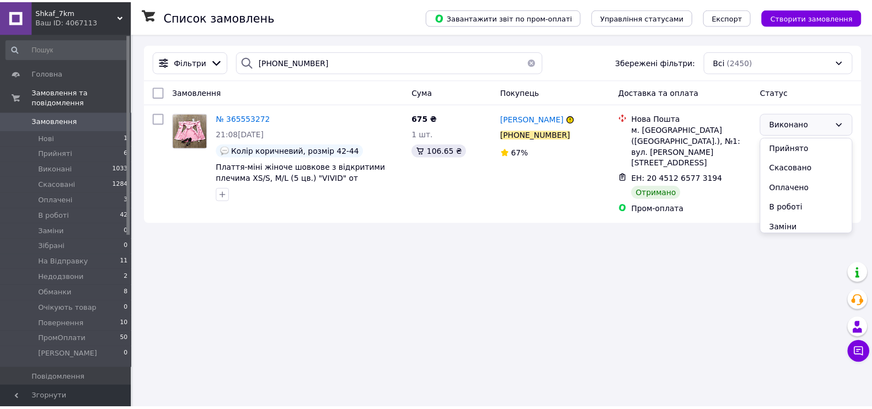
scroll to position [163, 0]
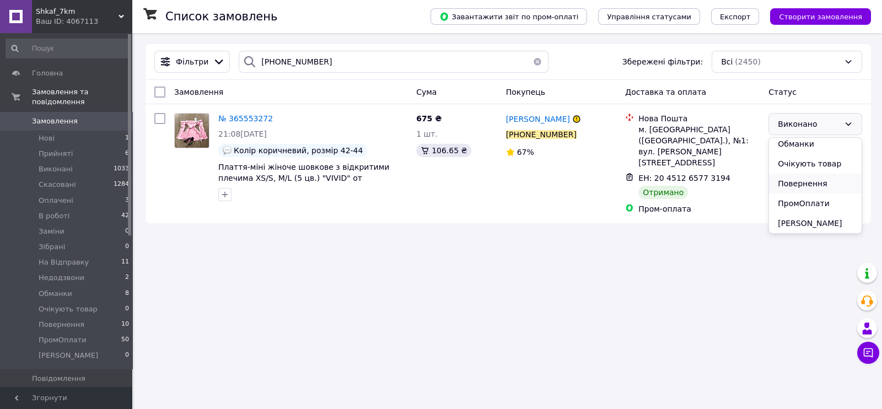
click at [807, 181] on li "Повернення" at bounding box center [815, 184] width 93 height 20
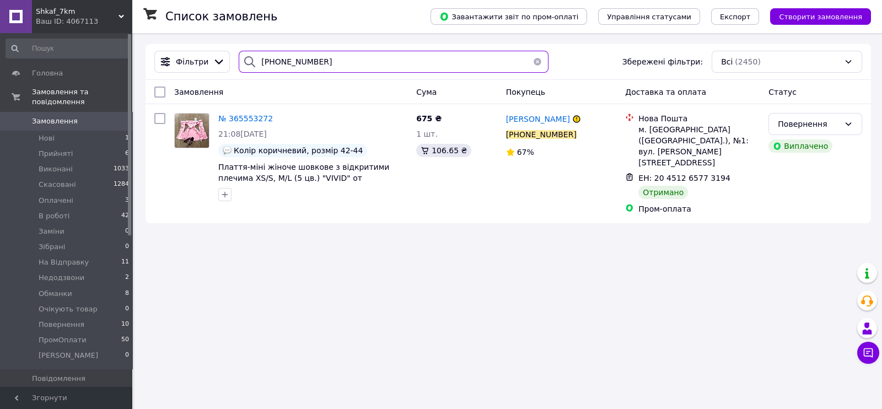
click at [303, 62] on input "+380984577823" at bounding box center [394, 62] width 310 height 22
paste input "91069116"
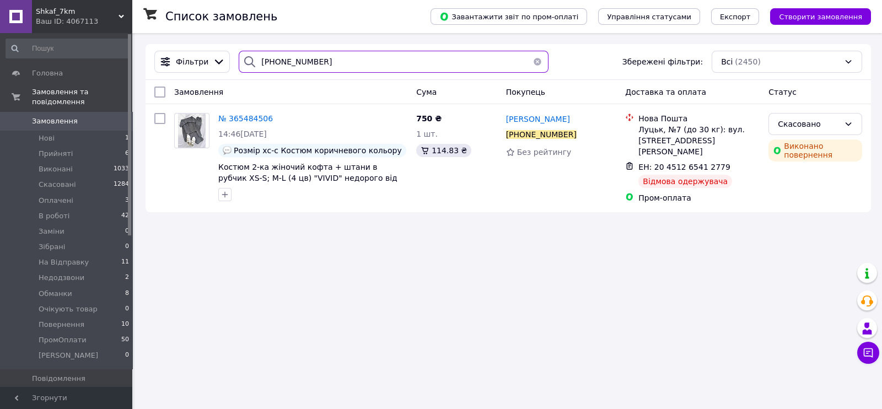
paste input "638566313"
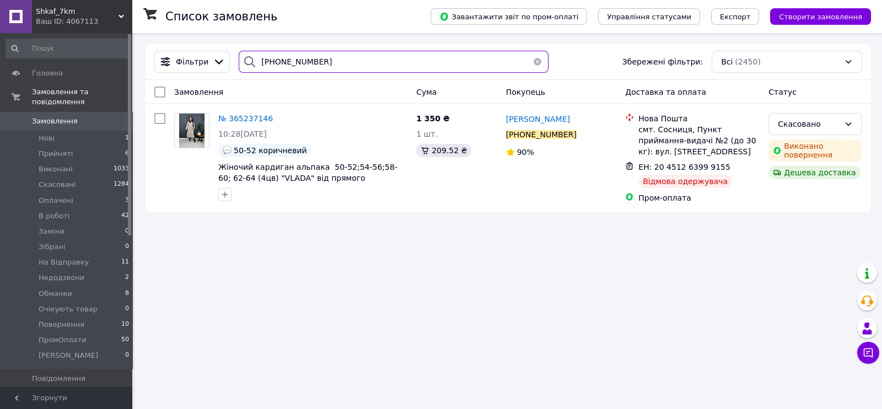
paste input "97979806"
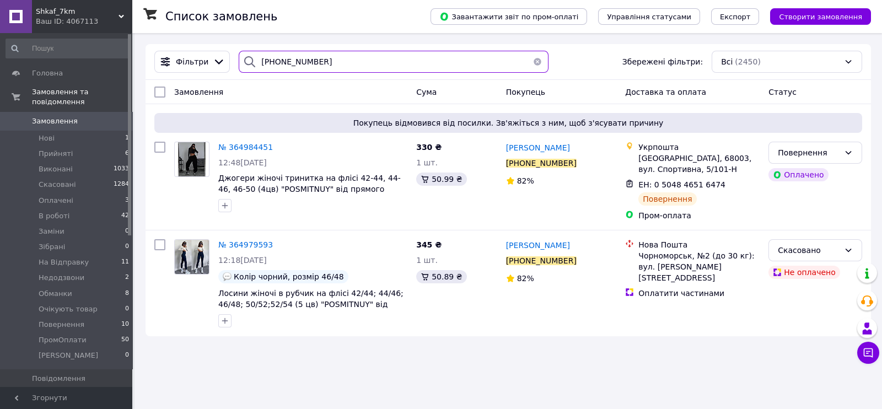
type input "+380979798063"
click at [528, 59] on button "button" at bounding box center [538, 62] width 22 height 22
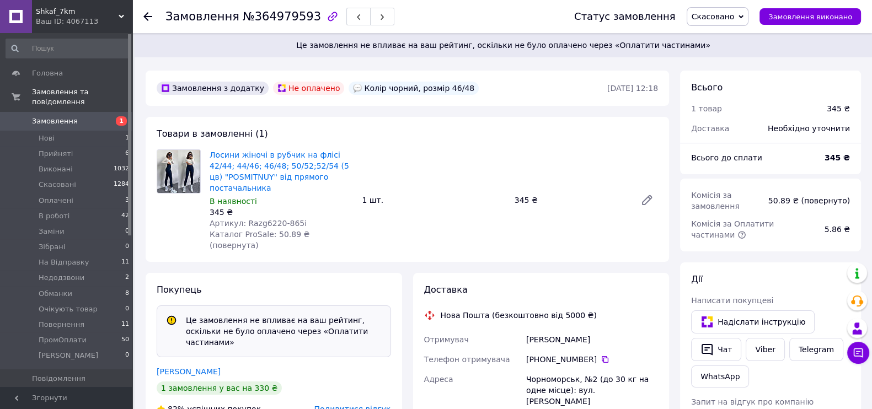
scroll to position [68, 0]
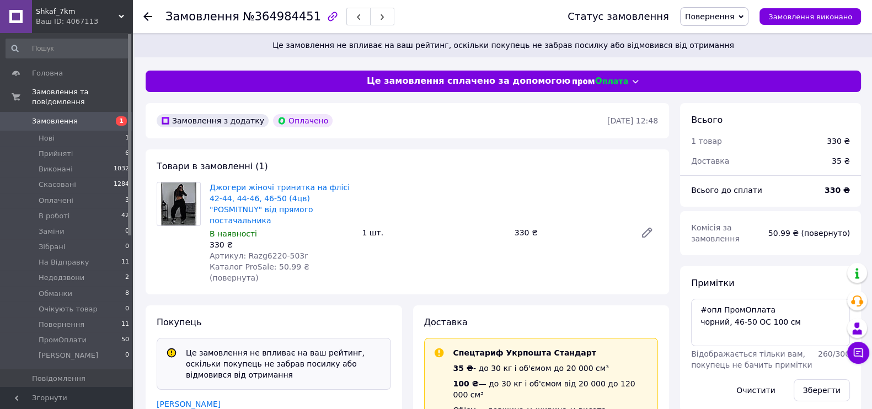
scroll to position [137, 0]
